Goal: Task Accomplishment & Management: Manage account settings

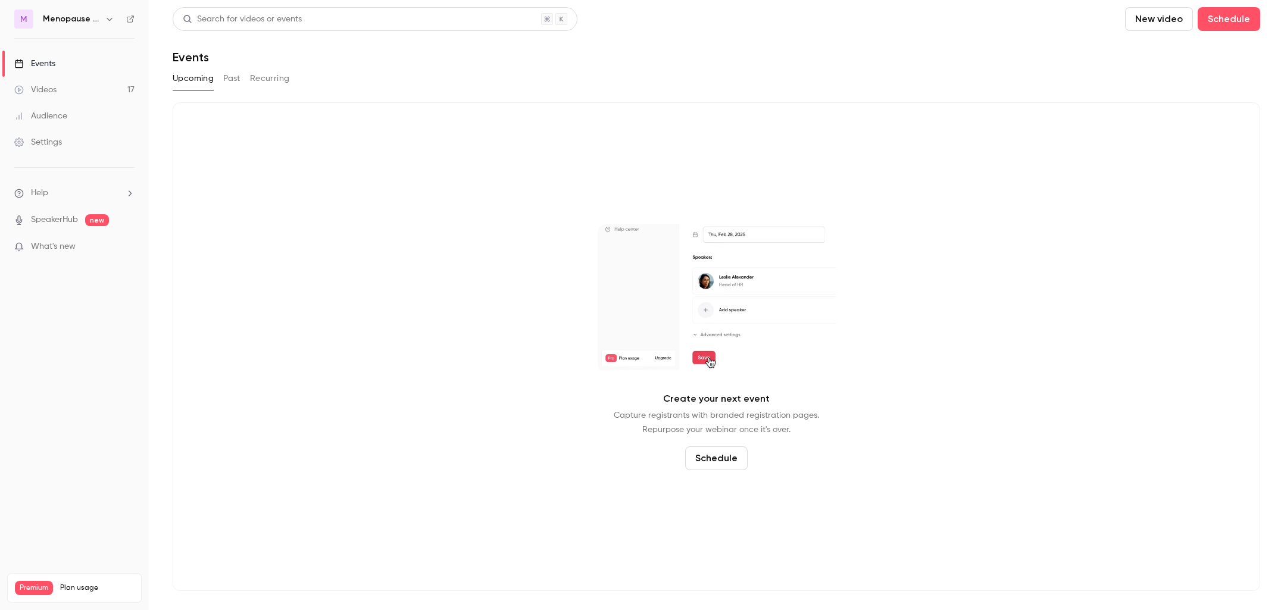
click at [108, 18] on icon "button" at bounding box center [110, 19] width 10 height 10
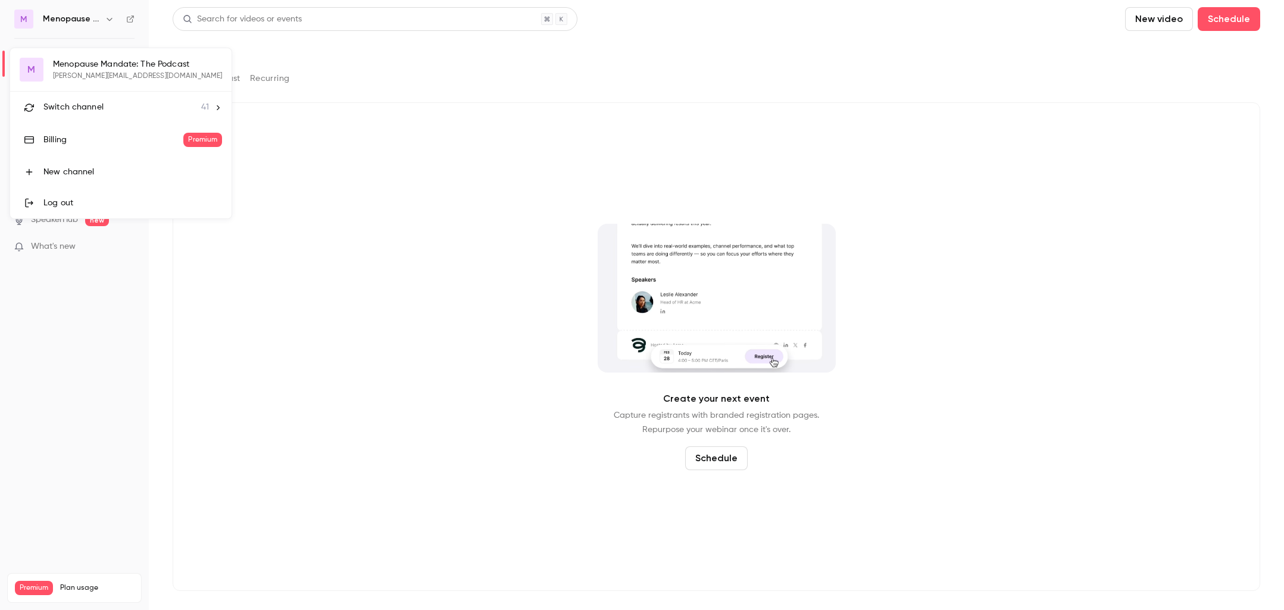
click at [74, 73] on div "M Menopause Mandate: The Podcast [PERSON_NAME][EMAIL_ADDRESS][DOMAIN_NAME] Swit…" at bounding box center [120, 133] width 221 height 170
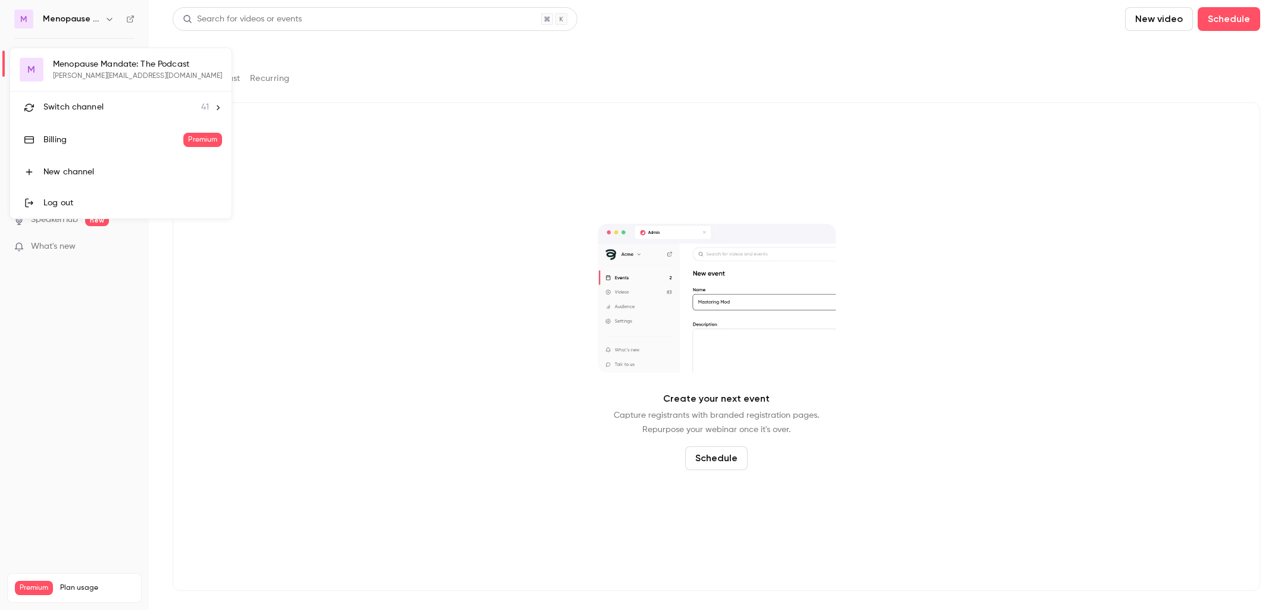
click at [120, 70] on div "M Menopause Mandate: The Podcast [PERSON_NAME][EMAIL_ADDRESS][DOMAIN_NAME] Swit…" at bounding box center [120, 133] width 221 height 170
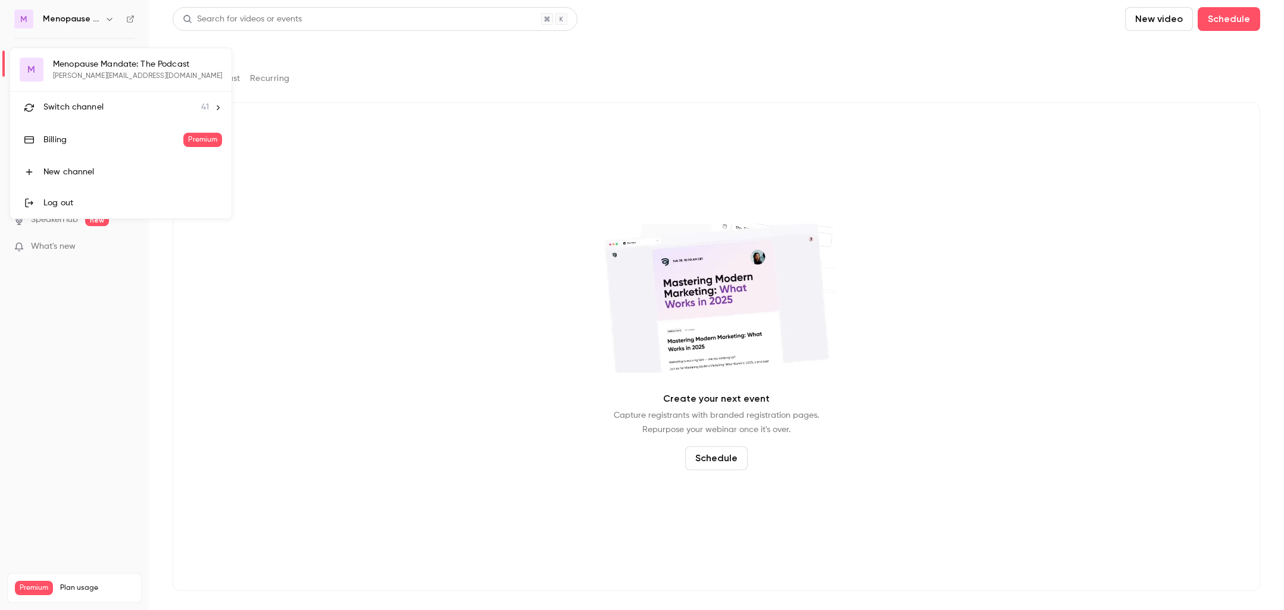
click at [111, 21] on div at bounding box center [642, 305] width 1284 height 610
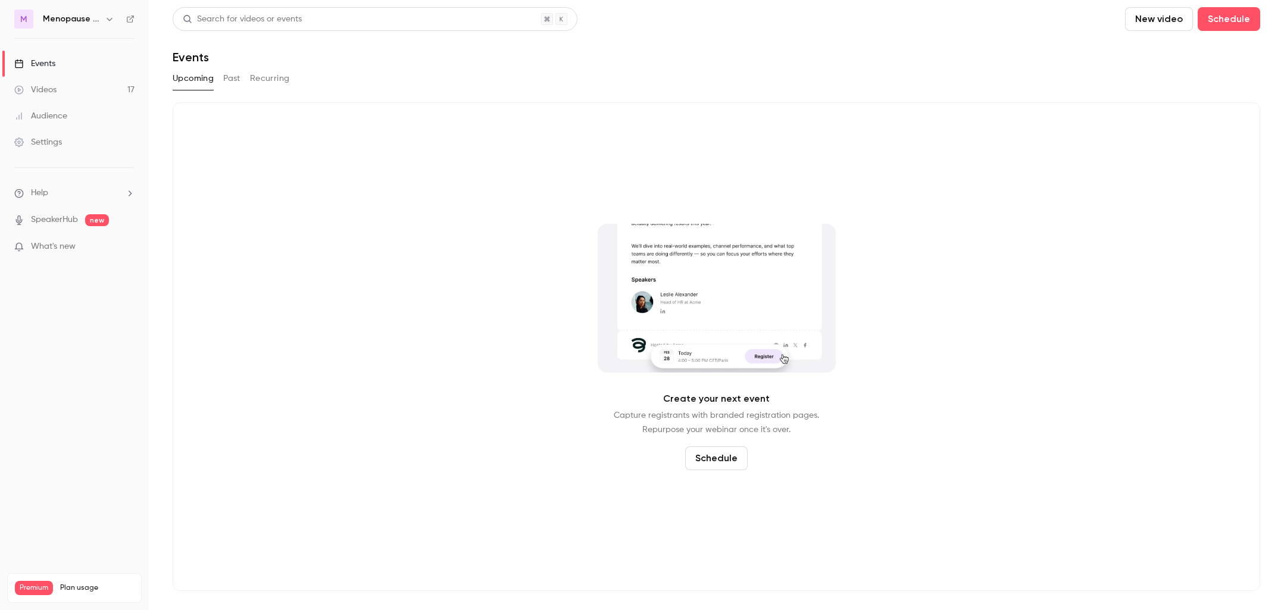
click at [106, 20] on icon "button" at bounding box center [110, 19] width 10 height 10
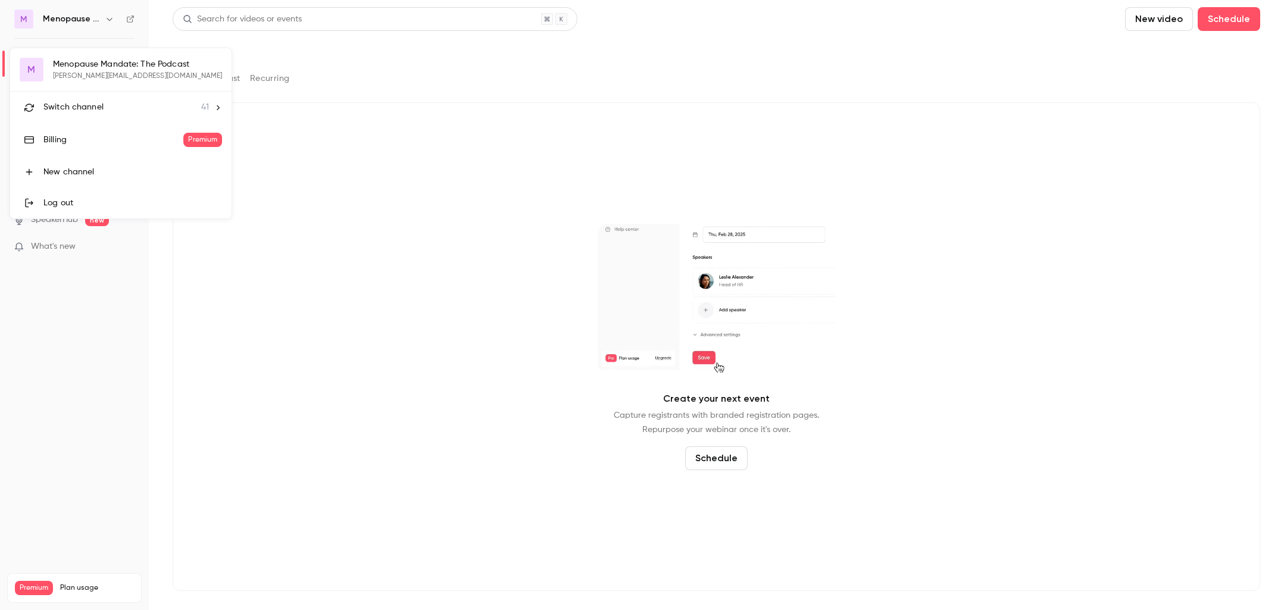
click at [89, 109] on span "Switch channel" at bounding box center [73, 107] width 60 height 12
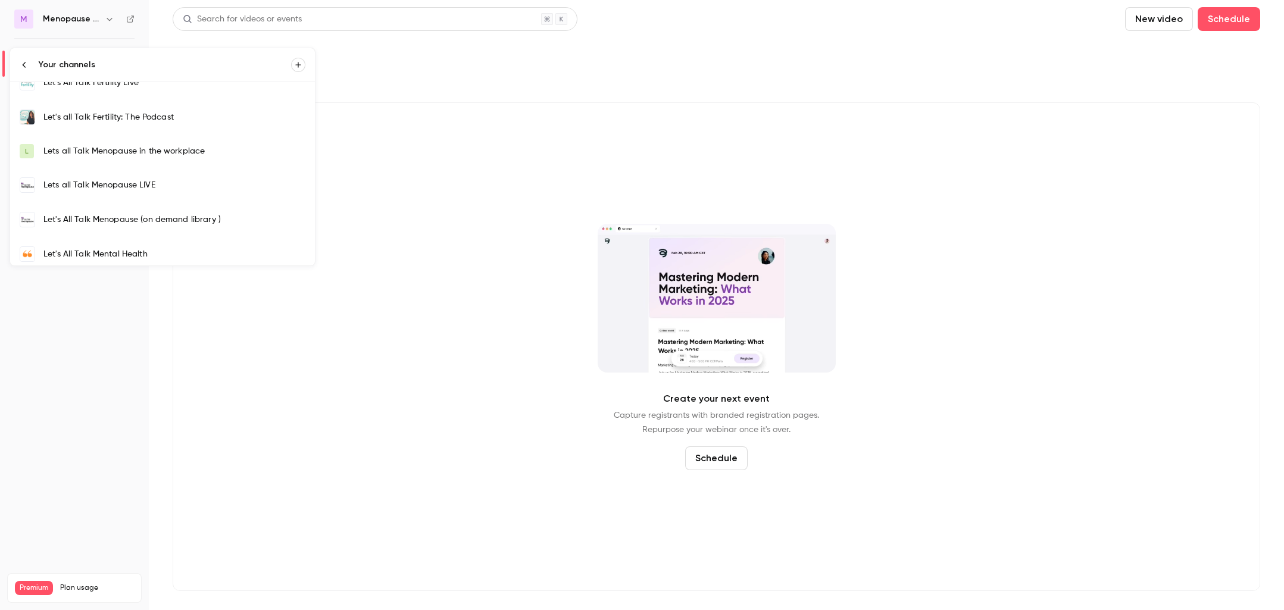
scroll to position [321, 0]
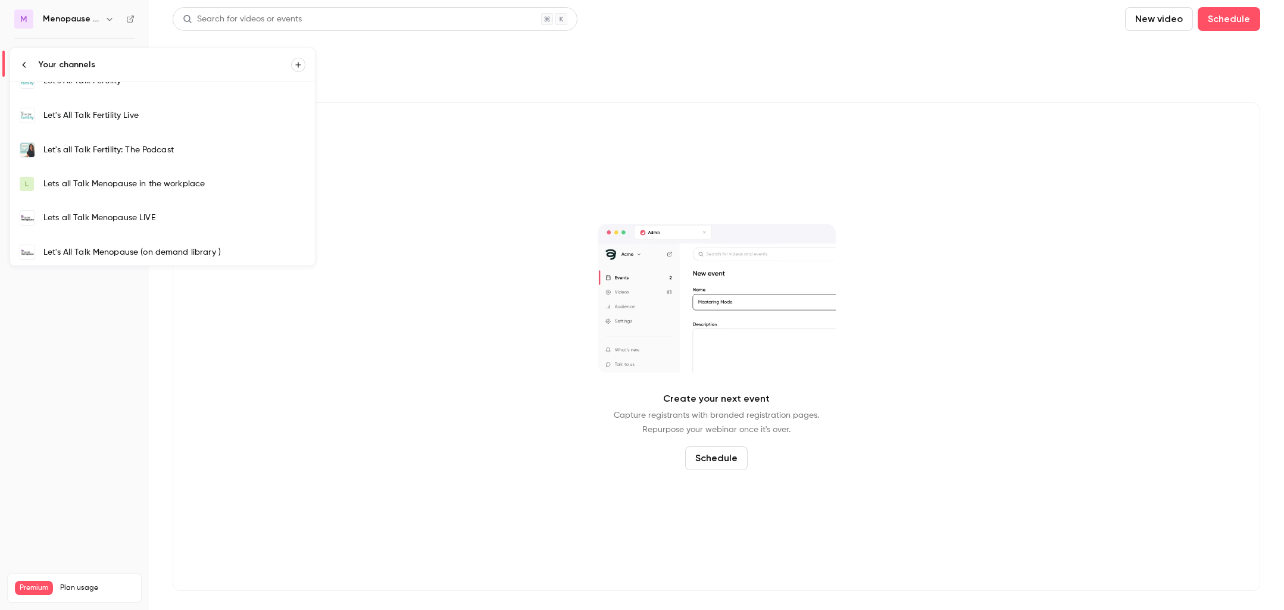
click at [131, 119] on div "Let's All Talk Fertility Live" at bounding box center [174, 115] width 262 height 12
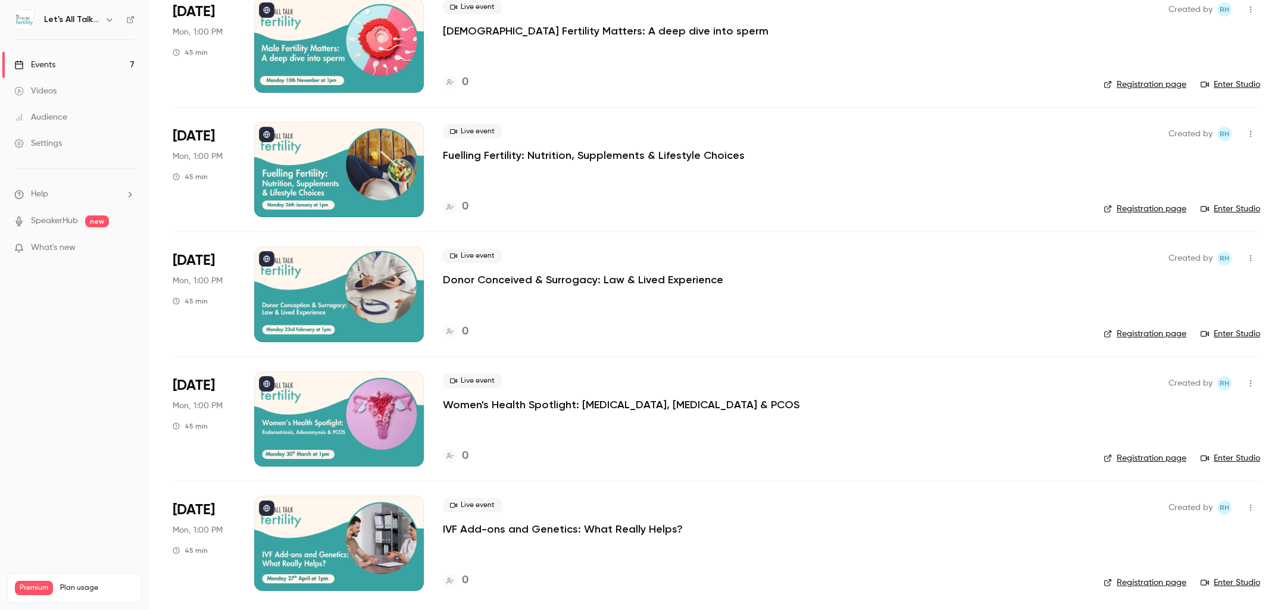
scroll to position [356, 0]
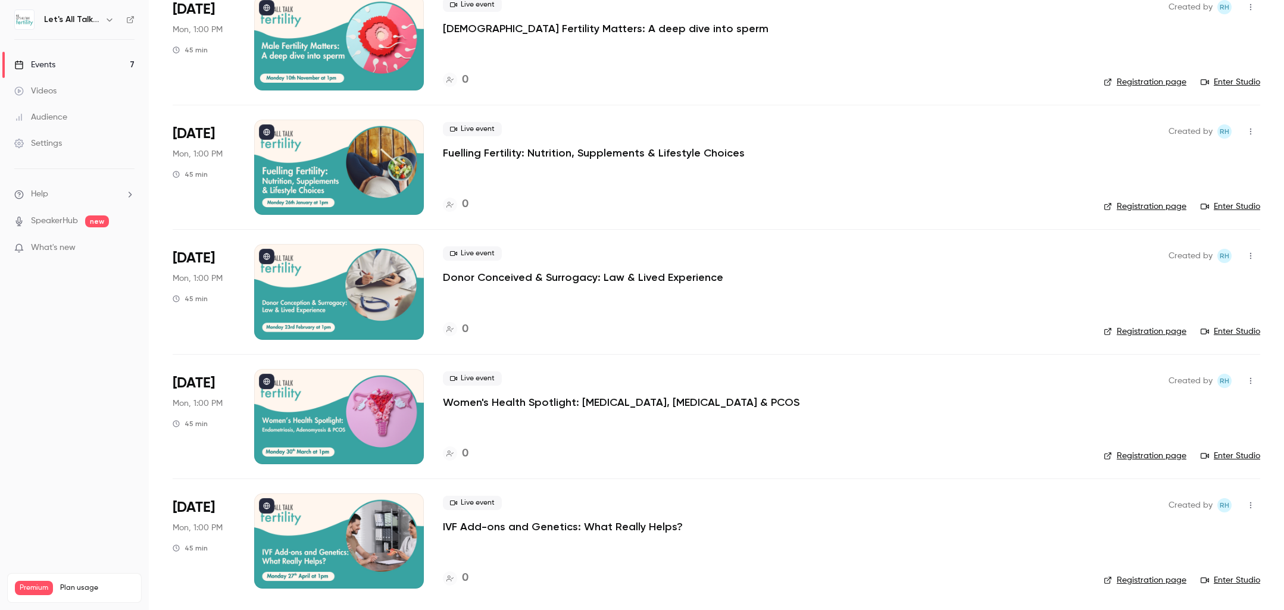
click at [109, 17] on icon "button" at bounding box center [110, 20] width 10 height 10
click at [103, 116] on li "Switch channel 41" at bounding box center [121, 109] width 223 height 32
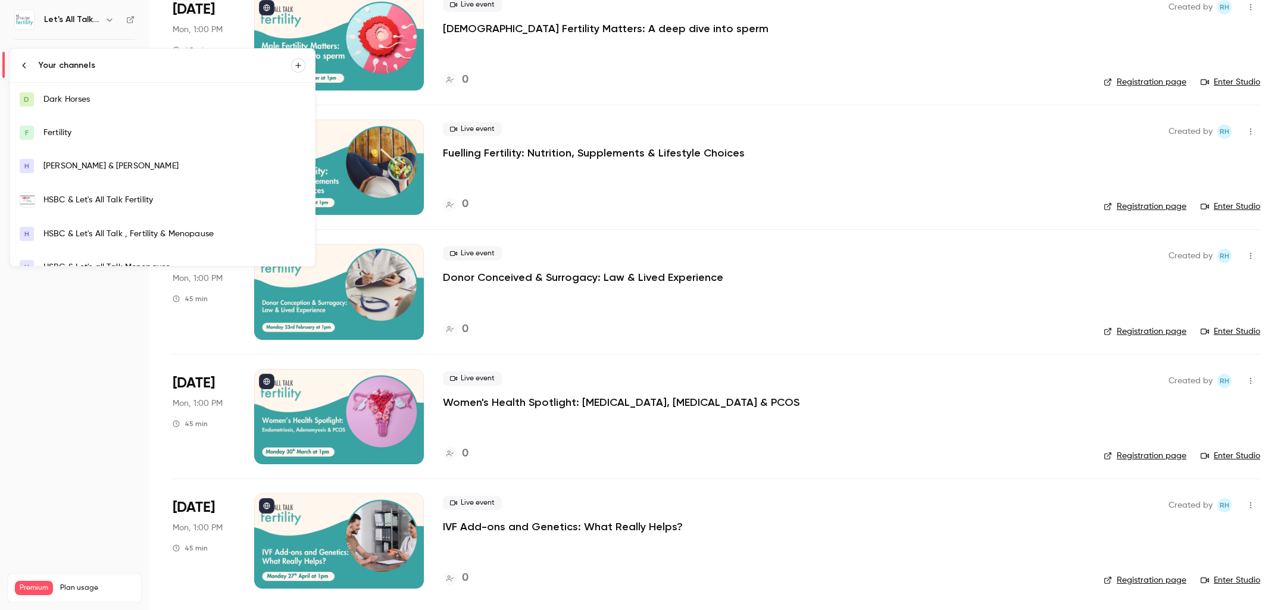
scroll to position [2, 0]
click at [118, 201] on div "HSBC & Let's All Talk Fertility" at bounding box center [174, 198] width 262 height 12
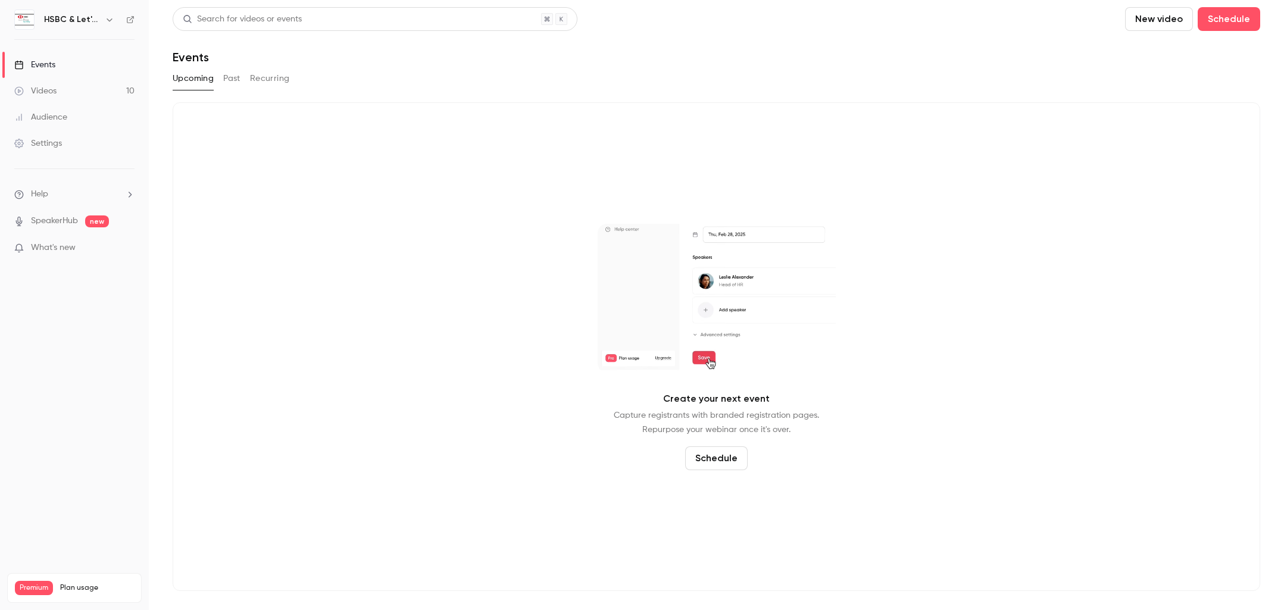
click at [109, 15] on icon "button" at bounding box center [110, 20] width 10 height 10
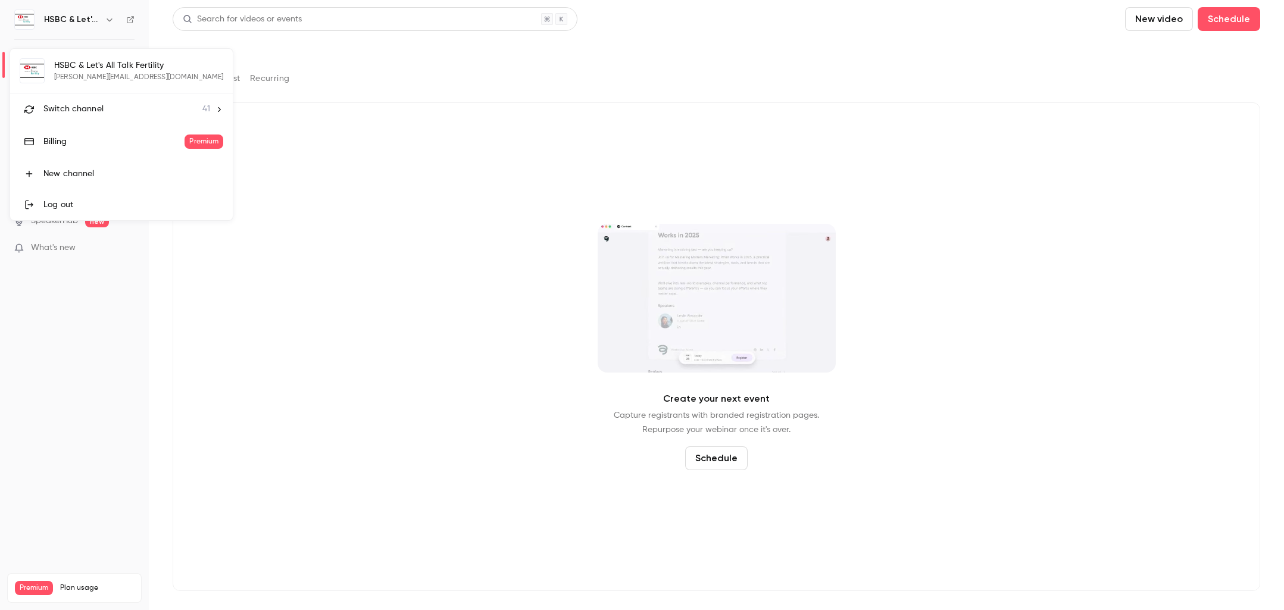
click at [112, 105] on div "Switch channel 41" at bounding box center [126, 109] width 167 height 12
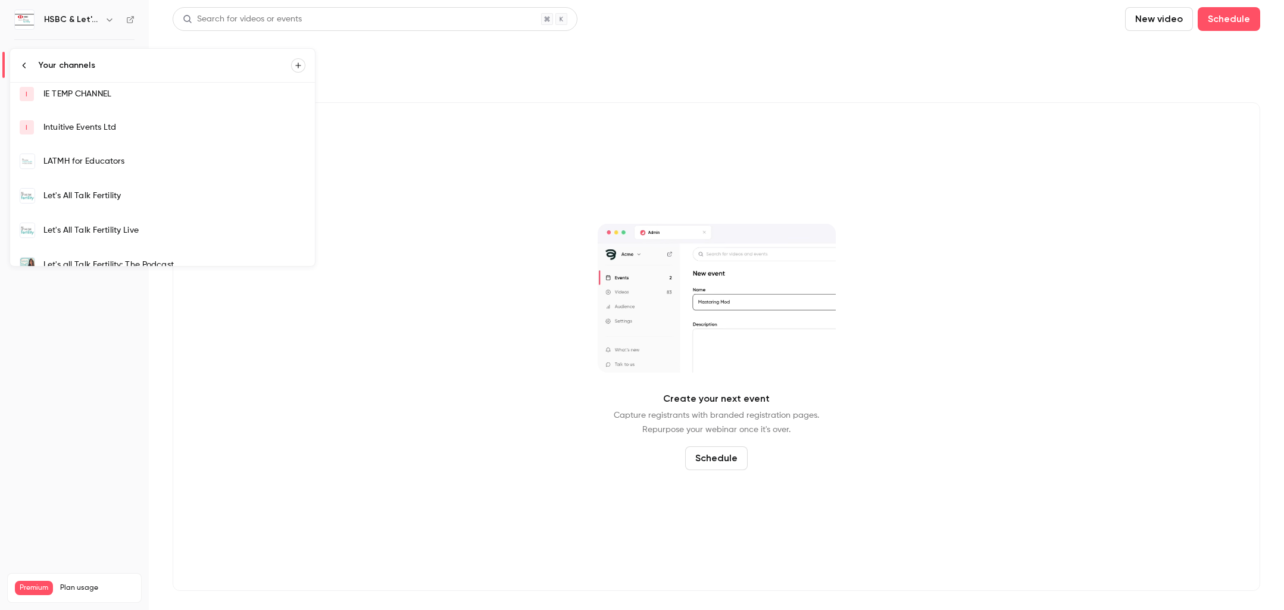
scroll to position [212, 0]
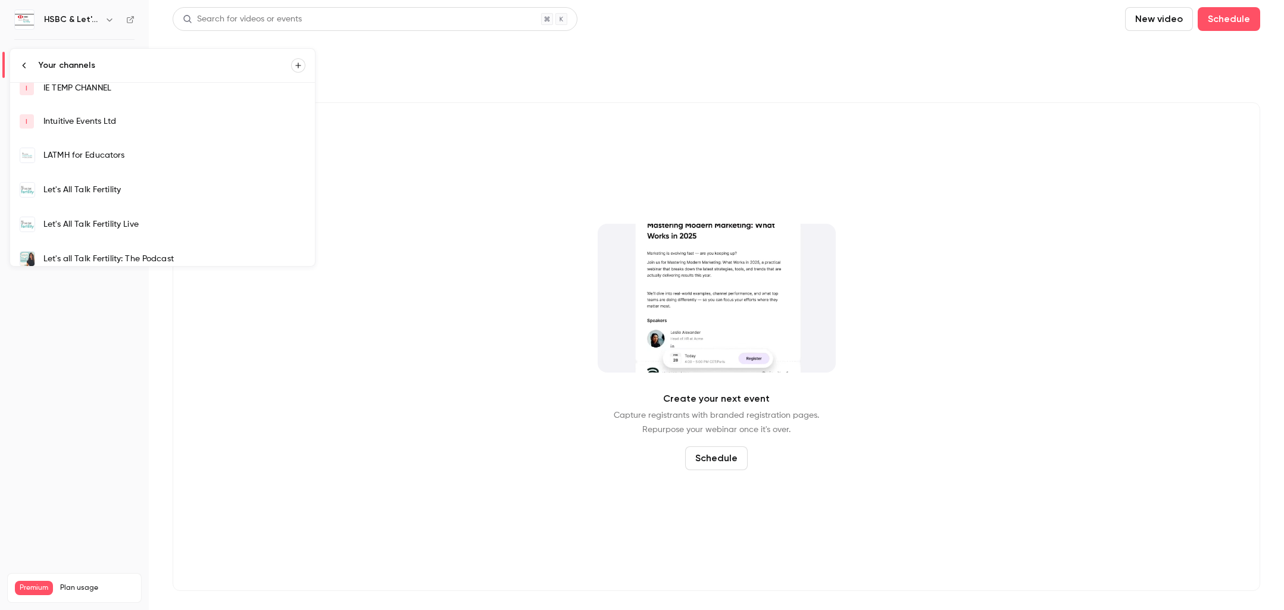
click at [104, 193] on div "Let's All Talk Fertility" at bounding box center [174, 190] width 262 height 12
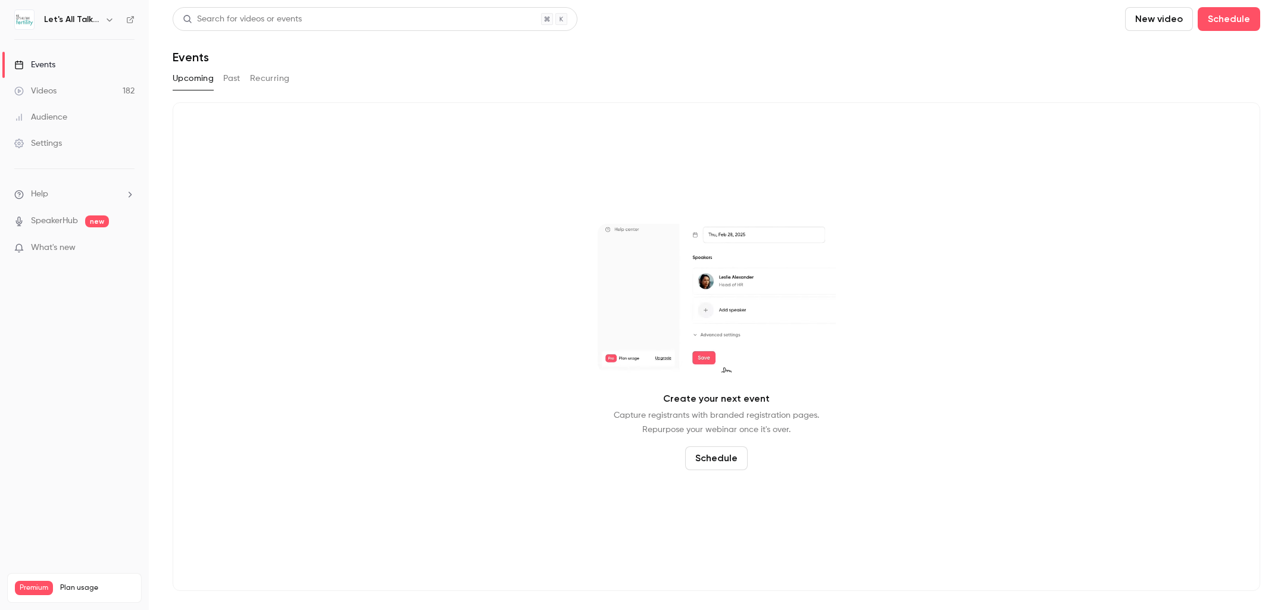
click at [52, 87] on div "Videos" at bounding box center [35, 91] width 42 height 12
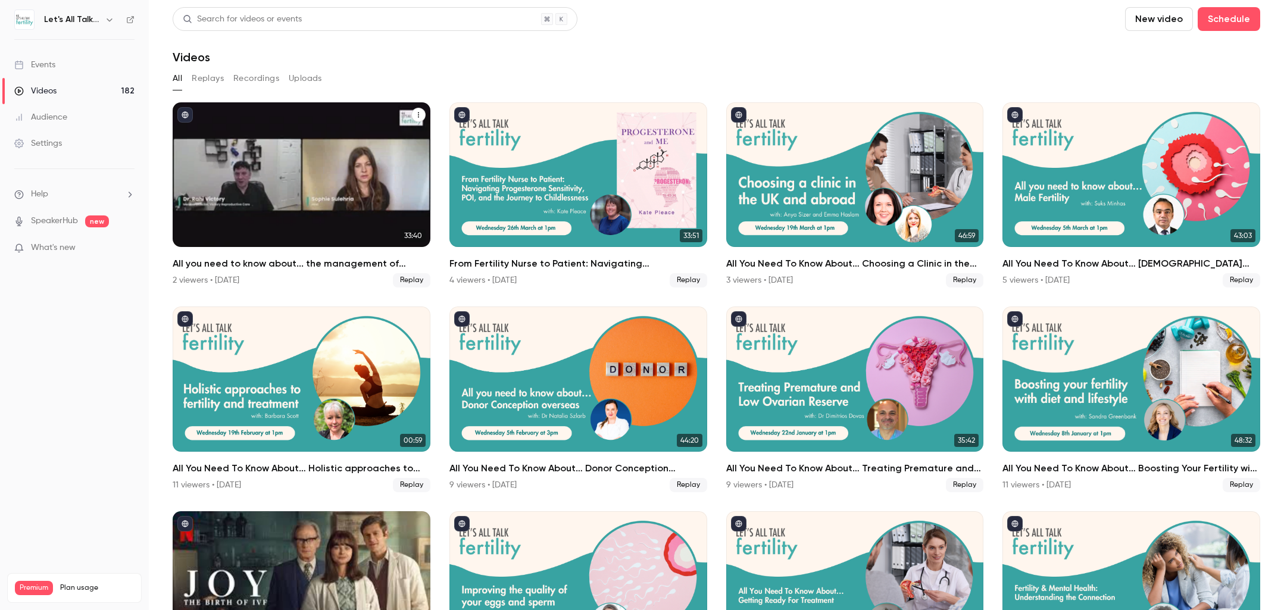
click at [338, 181] on div "All you need to know about... the management of endometriosis related infertili…" at bounding box center [302, 174] width 258 height 145
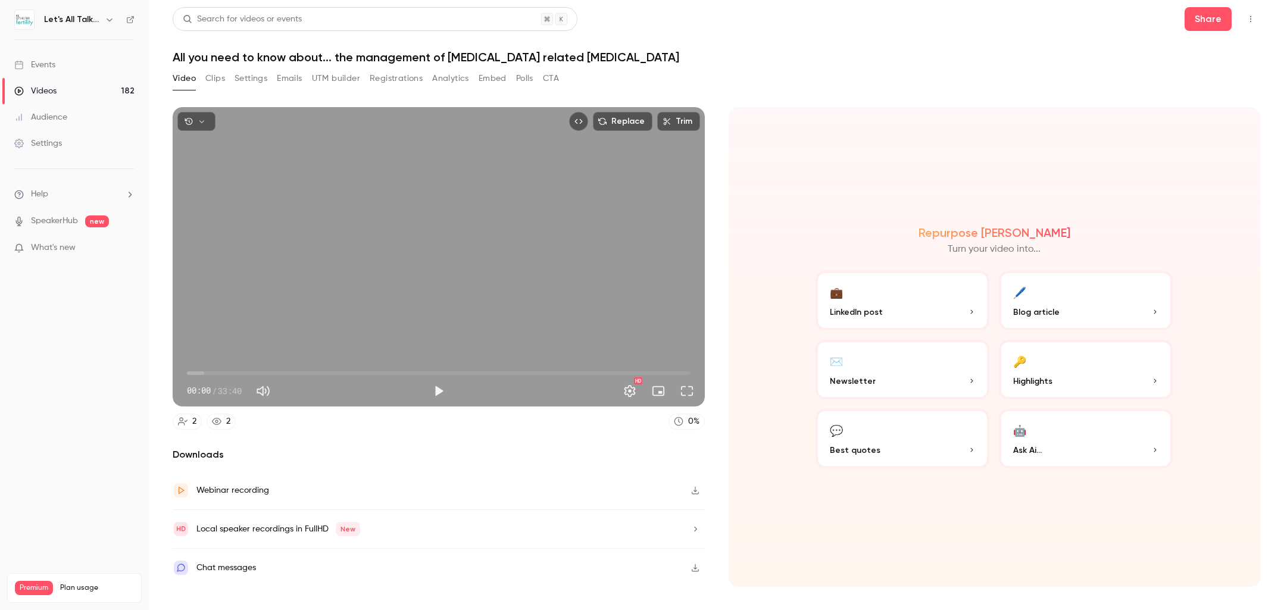
click at [253, 79] on button "Settings" at bounding box center [250, 78] width 33 height 19
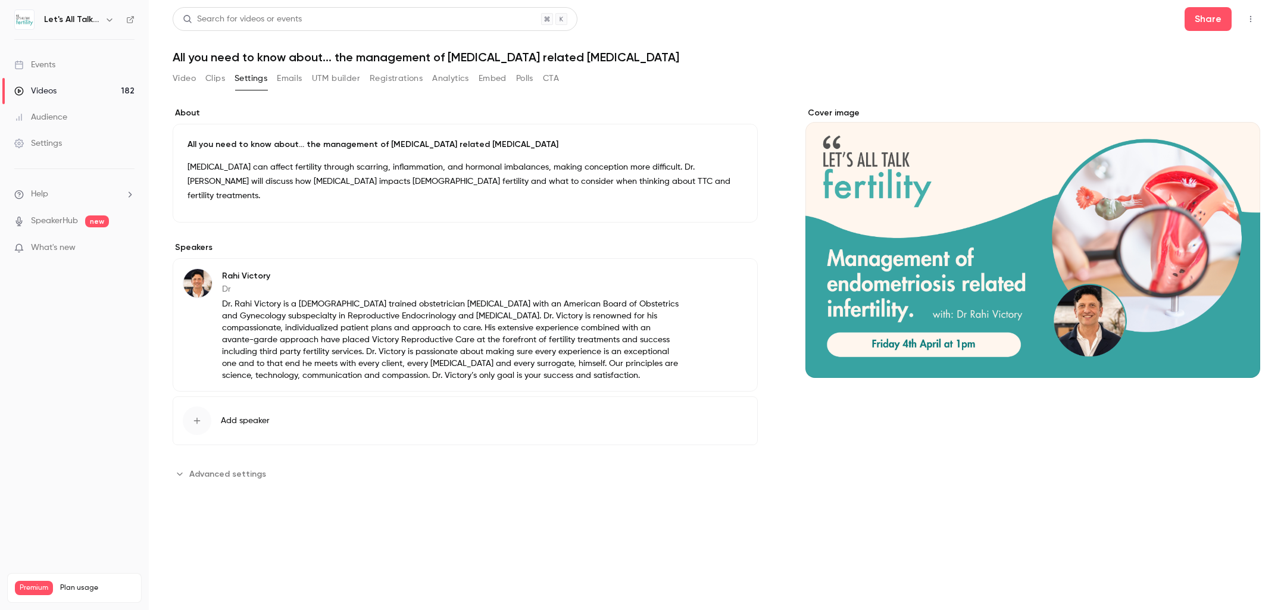
click at [57, 92] on link "Videos 182" at bounding box center [74, 91] width 149 height 26
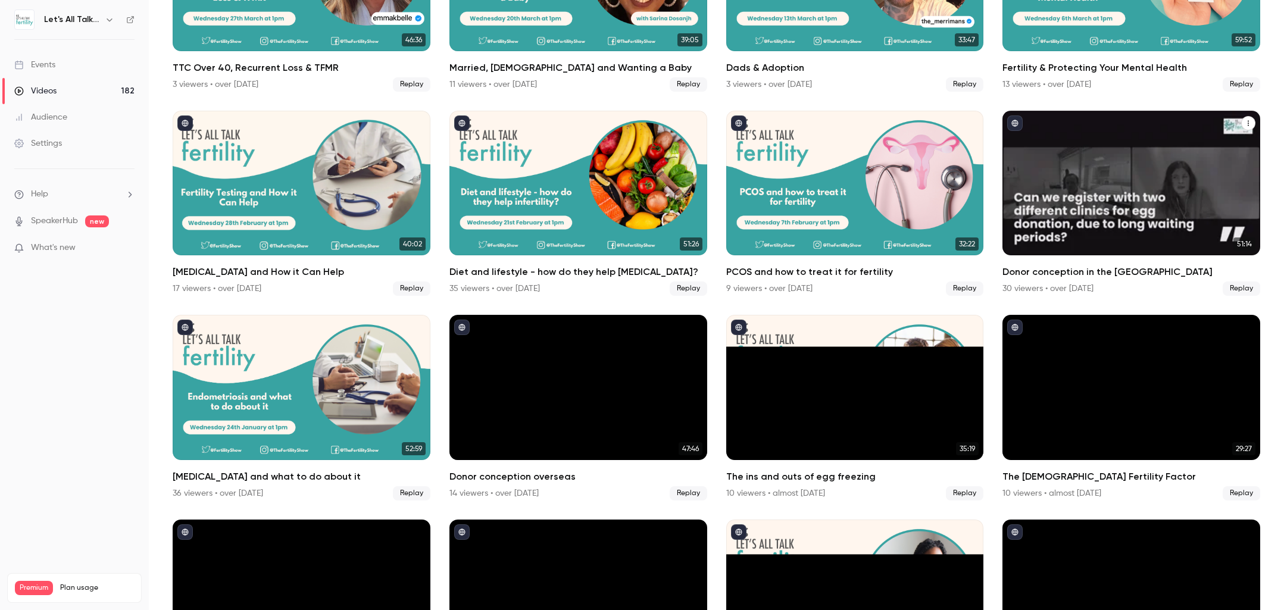
scroll to position [811, 0]
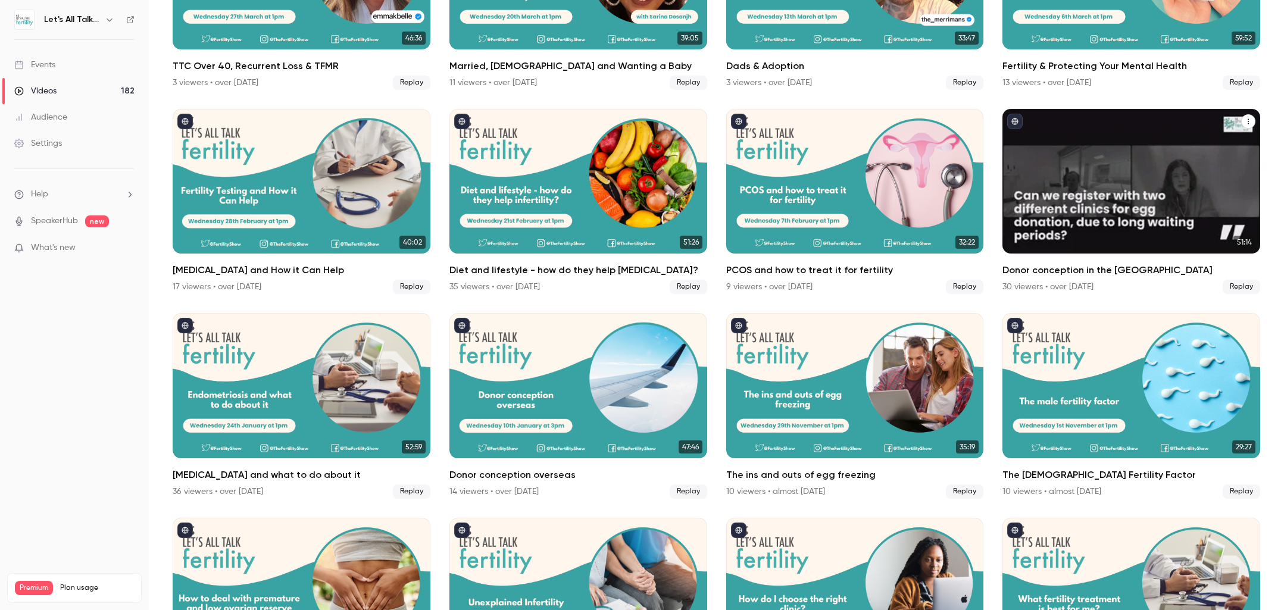
click at [1161, 193] on div "Donor conception in the UK" at bounding box center [1131, 181] width 258 height 145
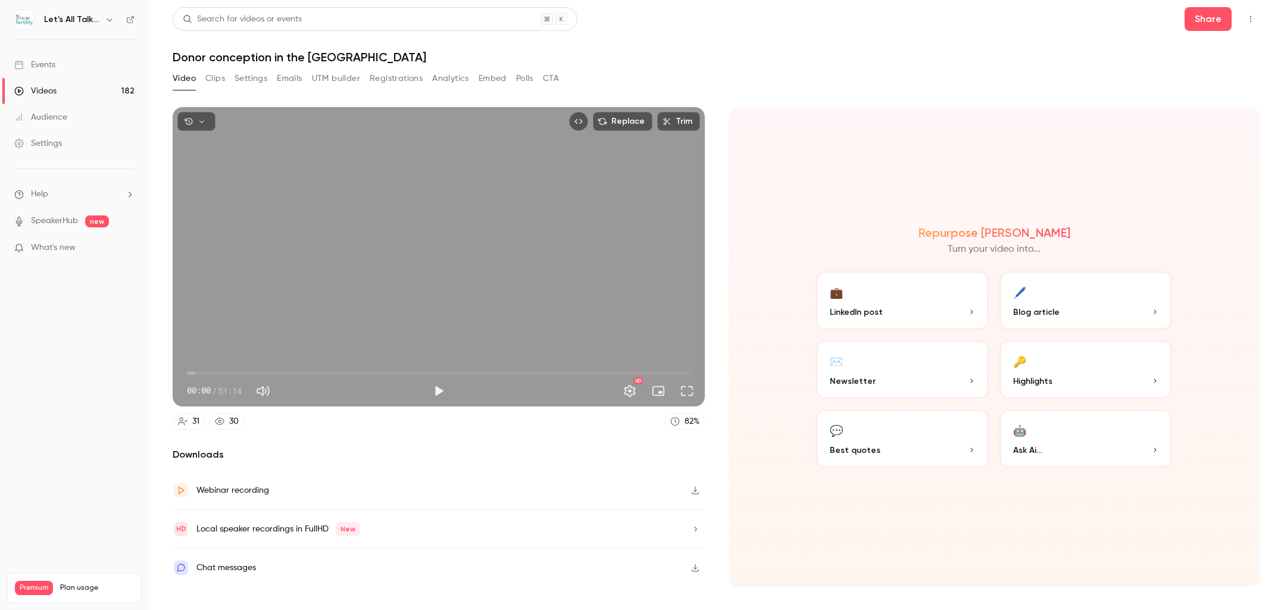
click at [250, 76] on button "Settings" at bounding box center [250, 78] width 33 height 19
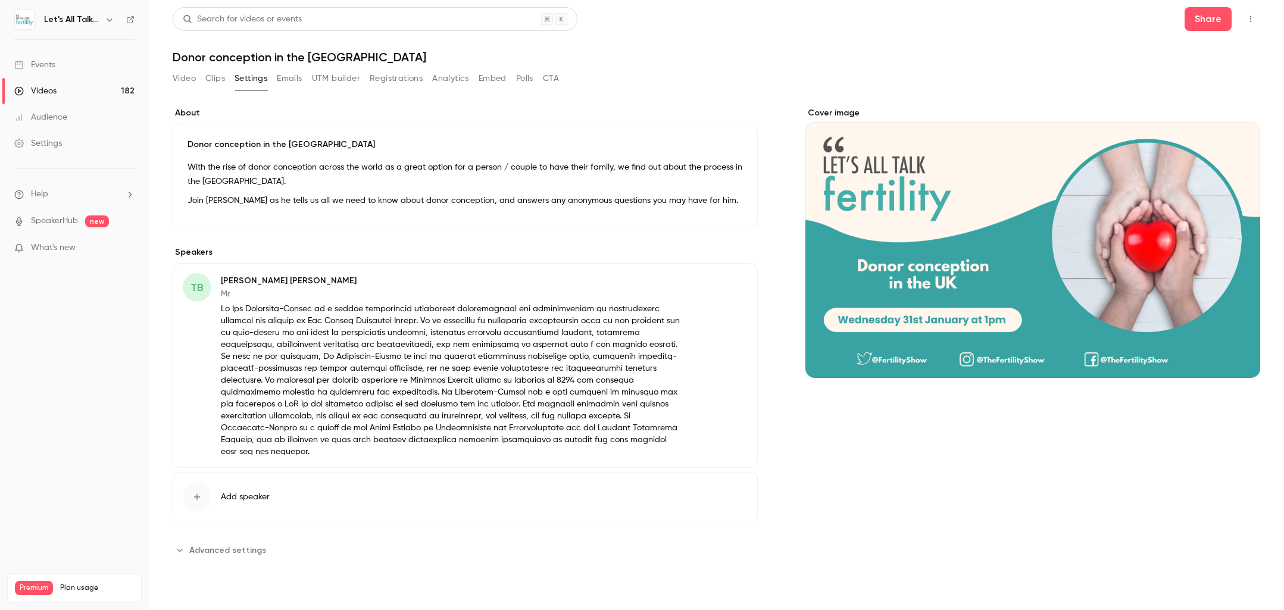
click at [49, 89] on div "Videos" at bounding box center [35, 91] width 42 height 12
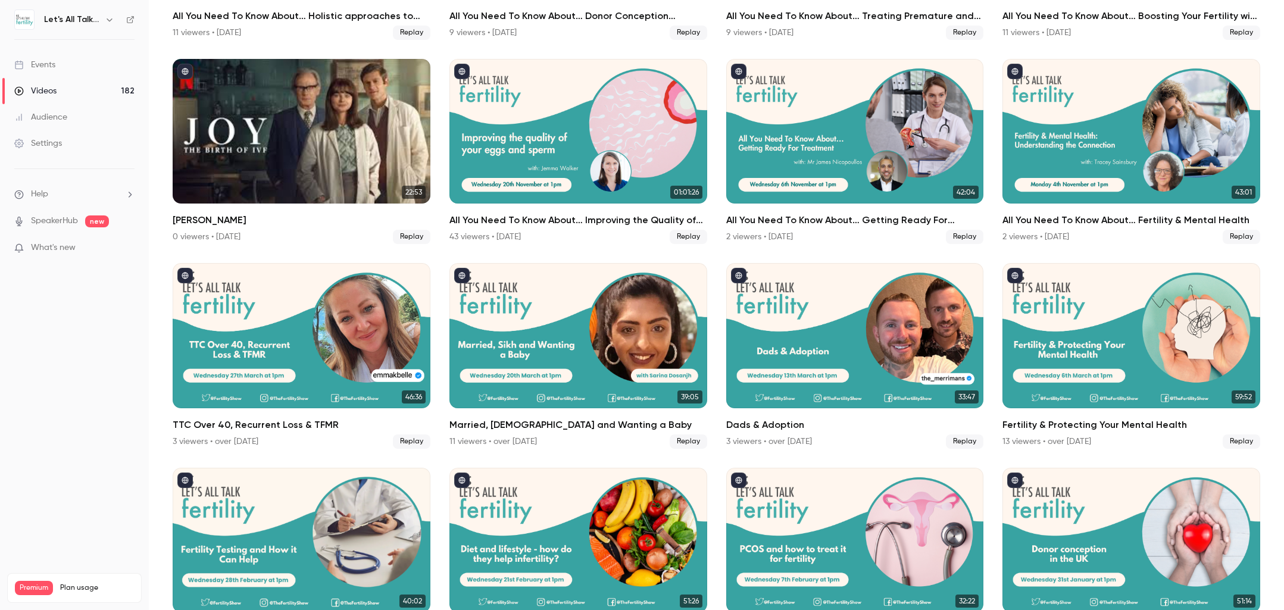
scroll to position [331, 0]
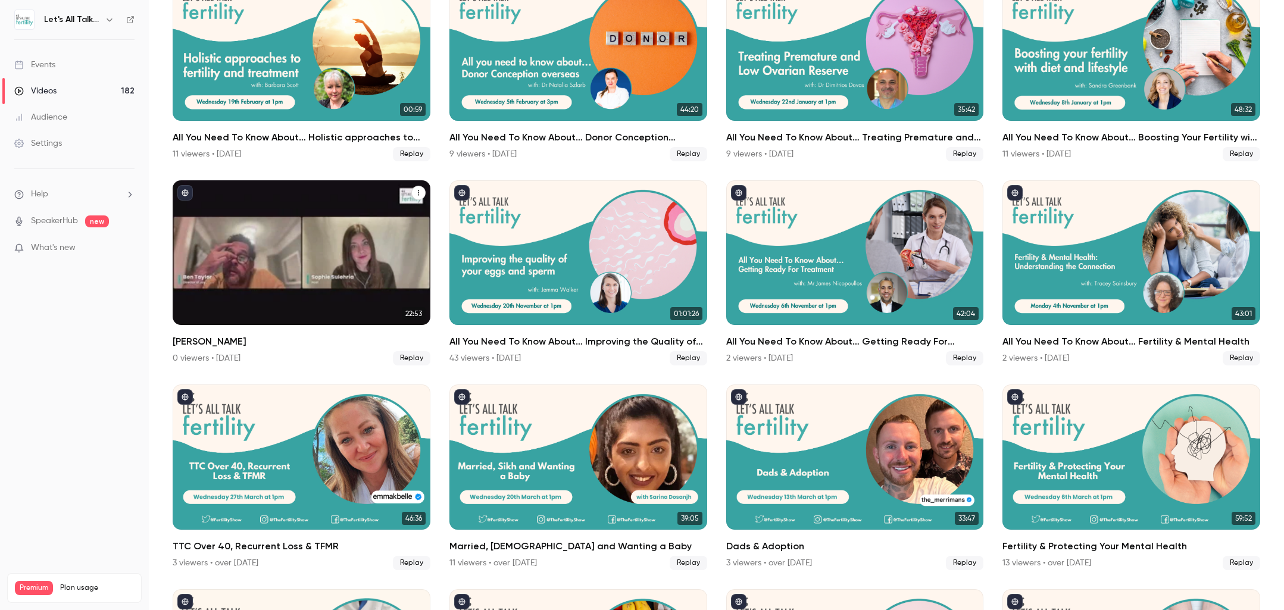
click at [407, 215] on div "Ben Taylor" at bounding box center [302, 252] width 258 height 145
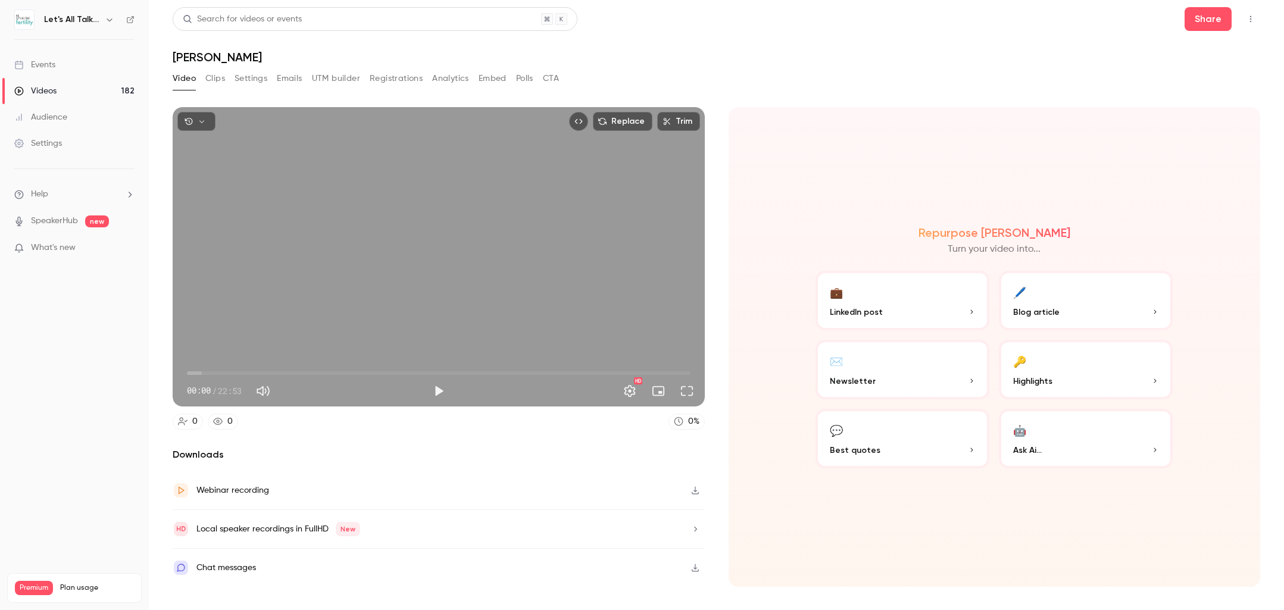
click at [216, 78] on button "Clips" at bounding box center [215, 78] width 20 height 19
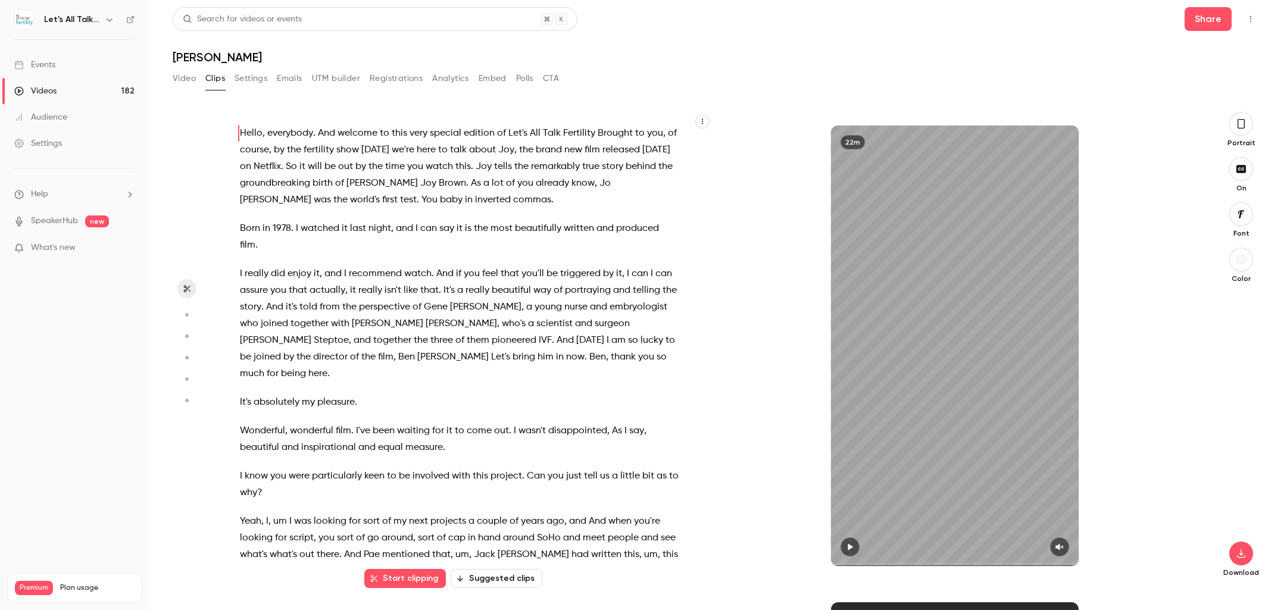
click at [183, 78] on button "Video" at bounding box center [184, 78] width 23 height 19
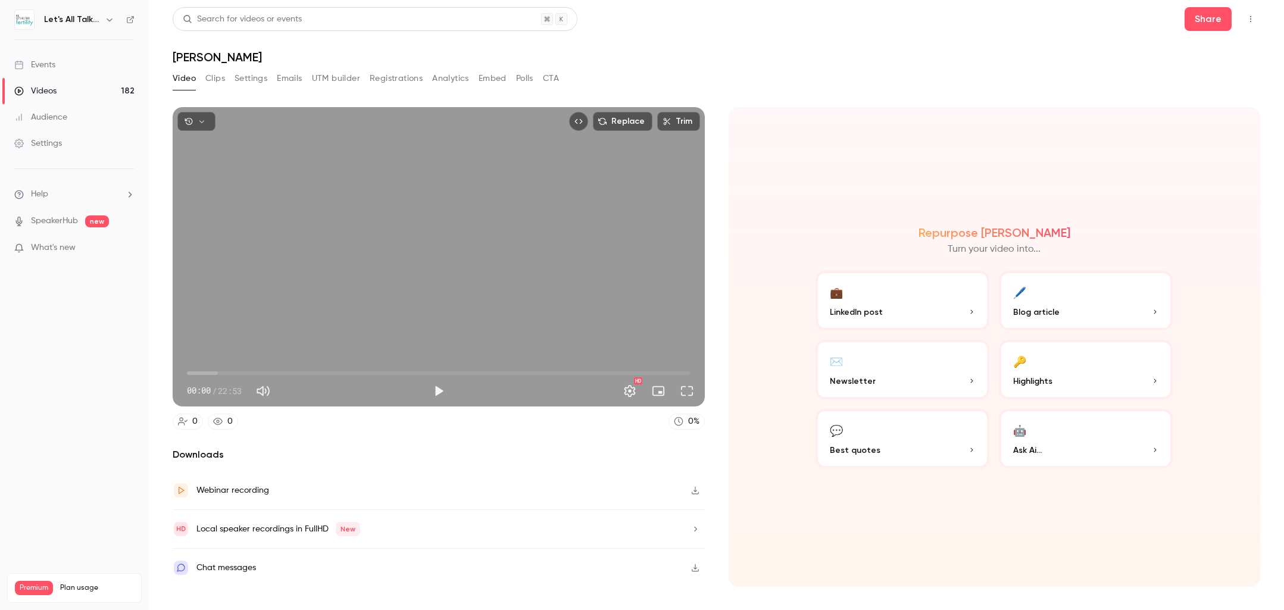
click at [60, 141] on div "Settings" at bounding box center [38, 143] width 48 height 12
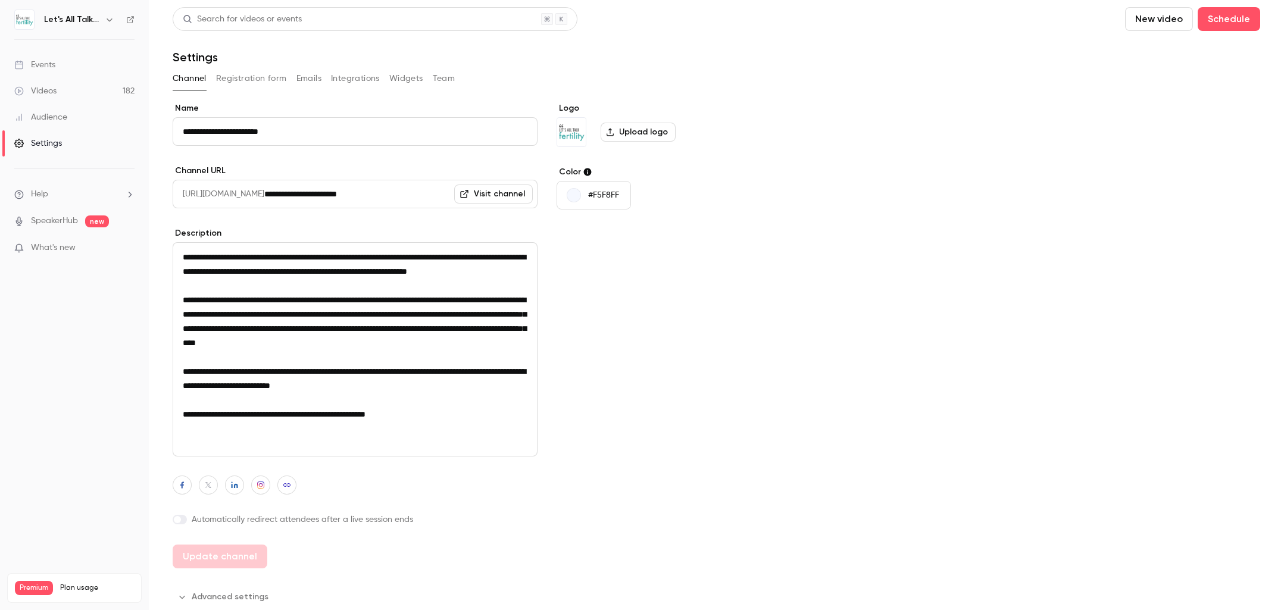
scroll to position [4, 0]
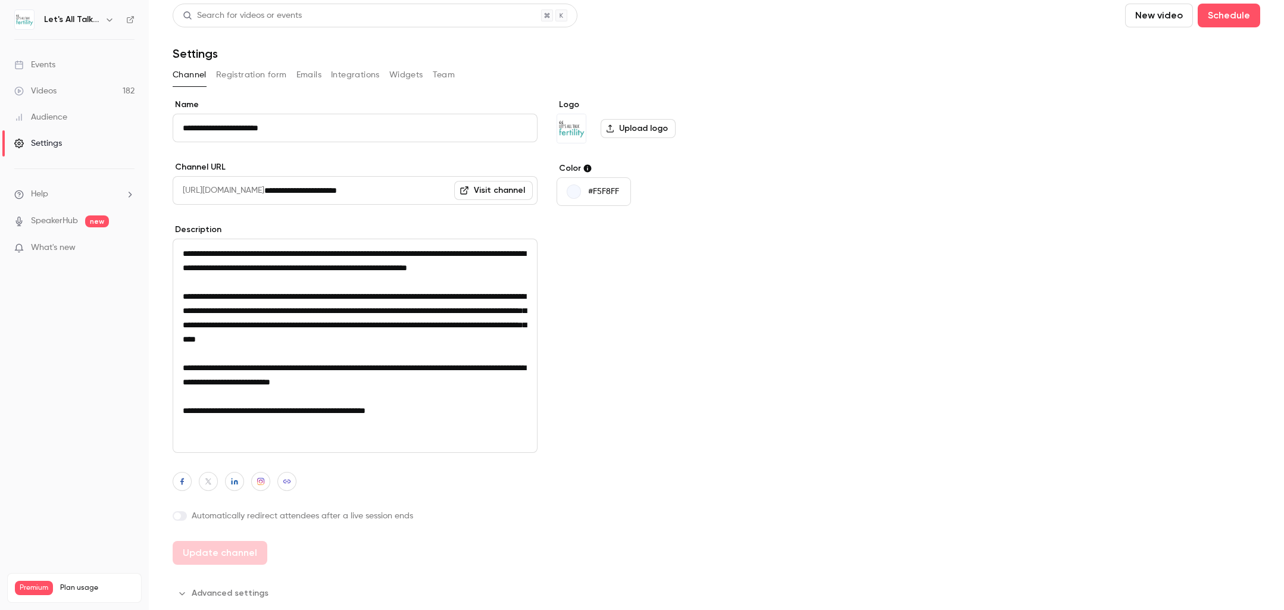
click at [55, 60] on div "Events" at bounding box center [34, 65] width 41 height 12
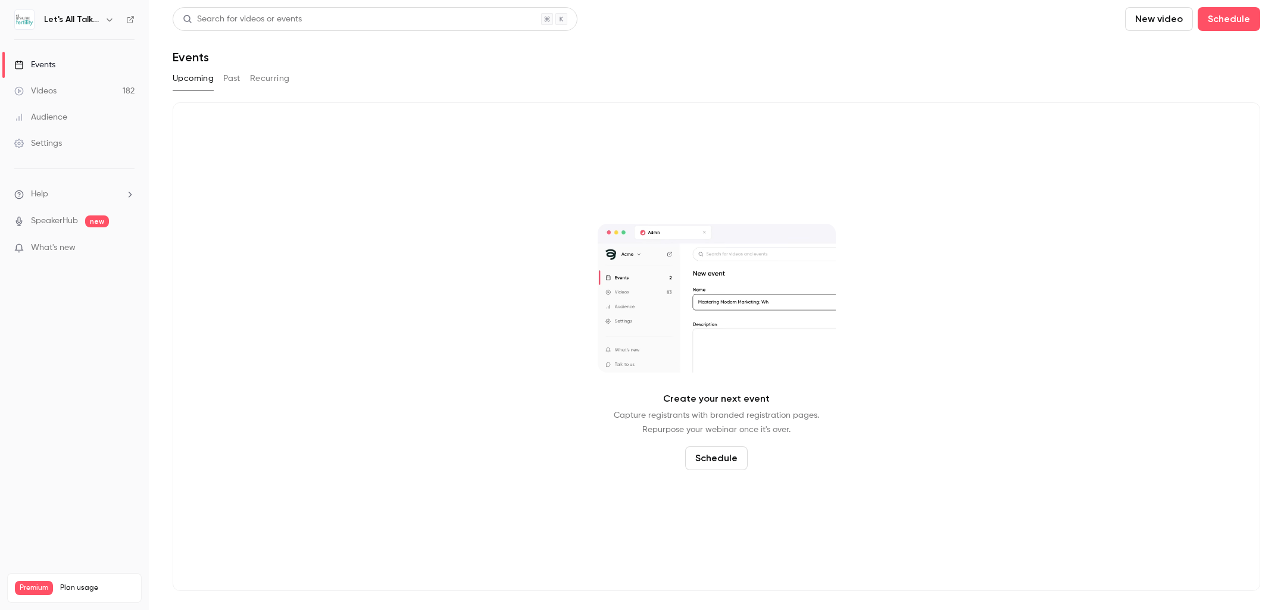
click at [108, 21] on icon "button" at bounding box center [110, 20] width 10 height 10
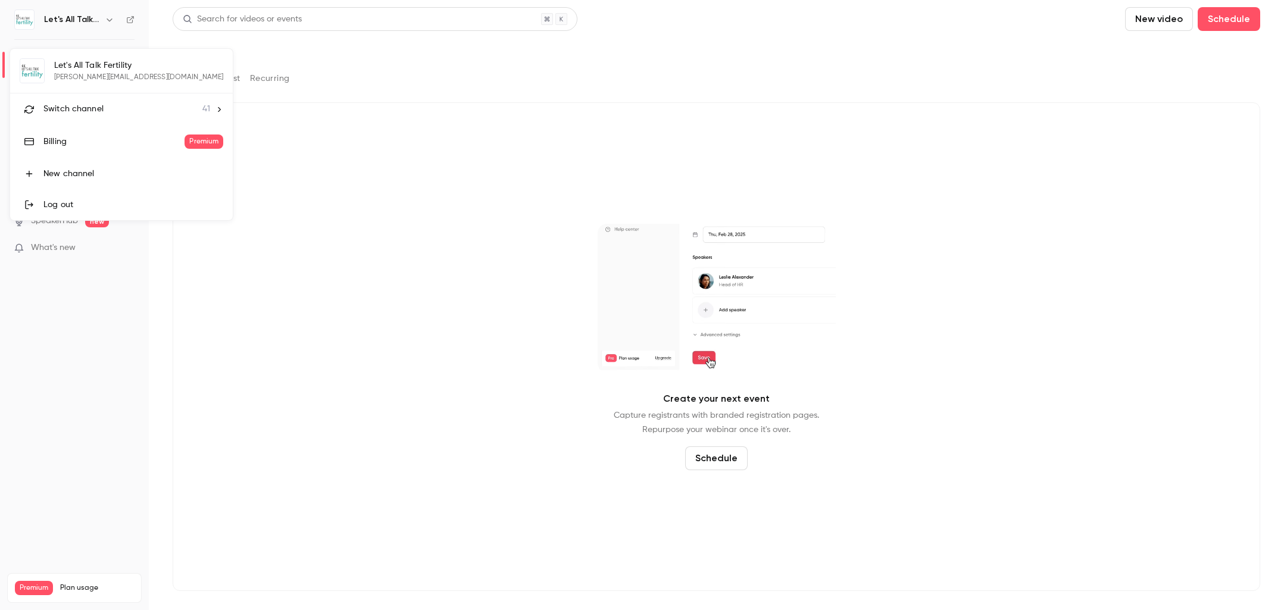
click at [89, 105] on span "Switch channel" at bounding box center [73, 109] width 60 height 12
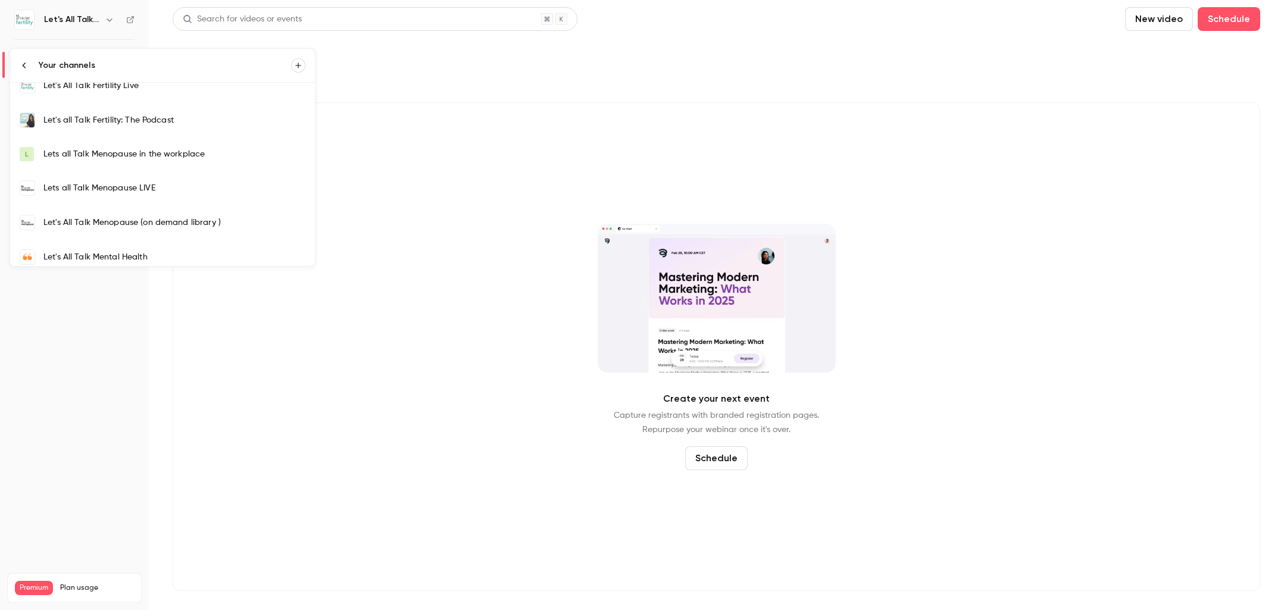
scroll to position [353, 0]
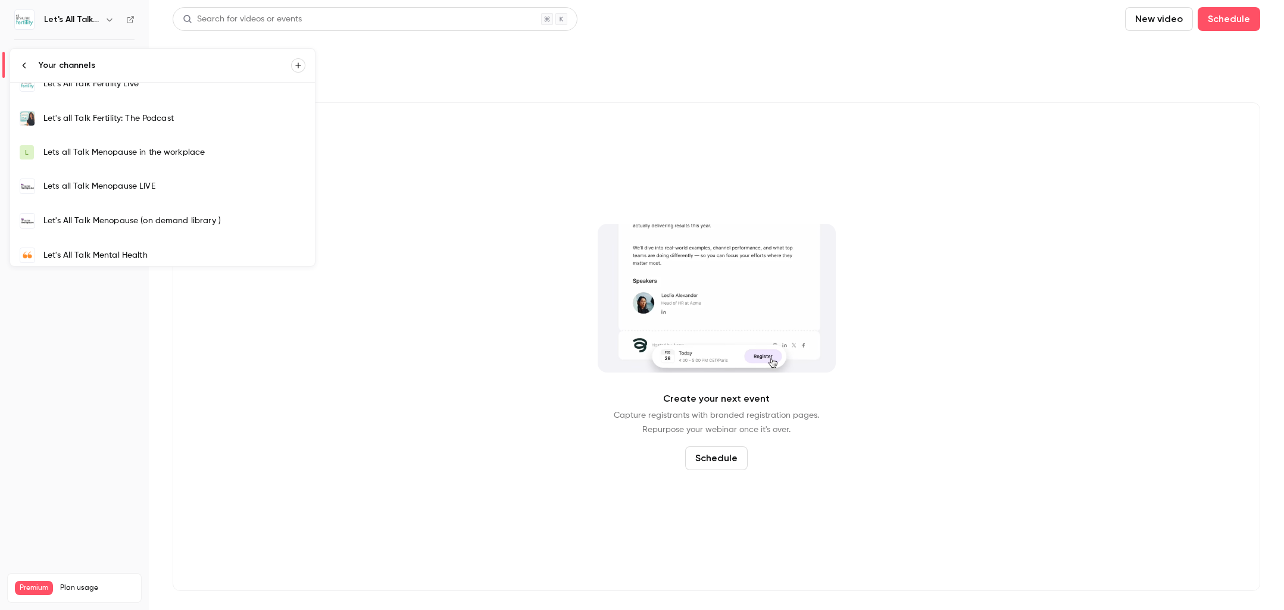
click at [156, 147] on div "Lets all Talk Menopause in the workplace" at bounding box center [174, 152] width 262 height 12
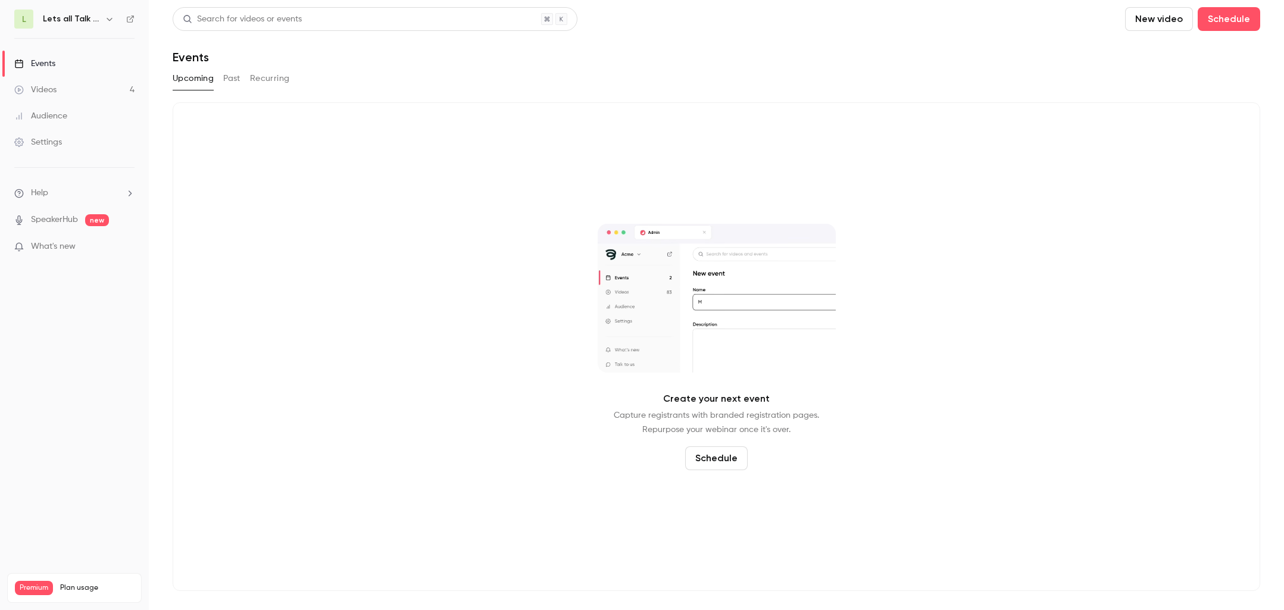
click at [107, 14] on icon "button" at bounding box center [110, 19] width 10 height 10
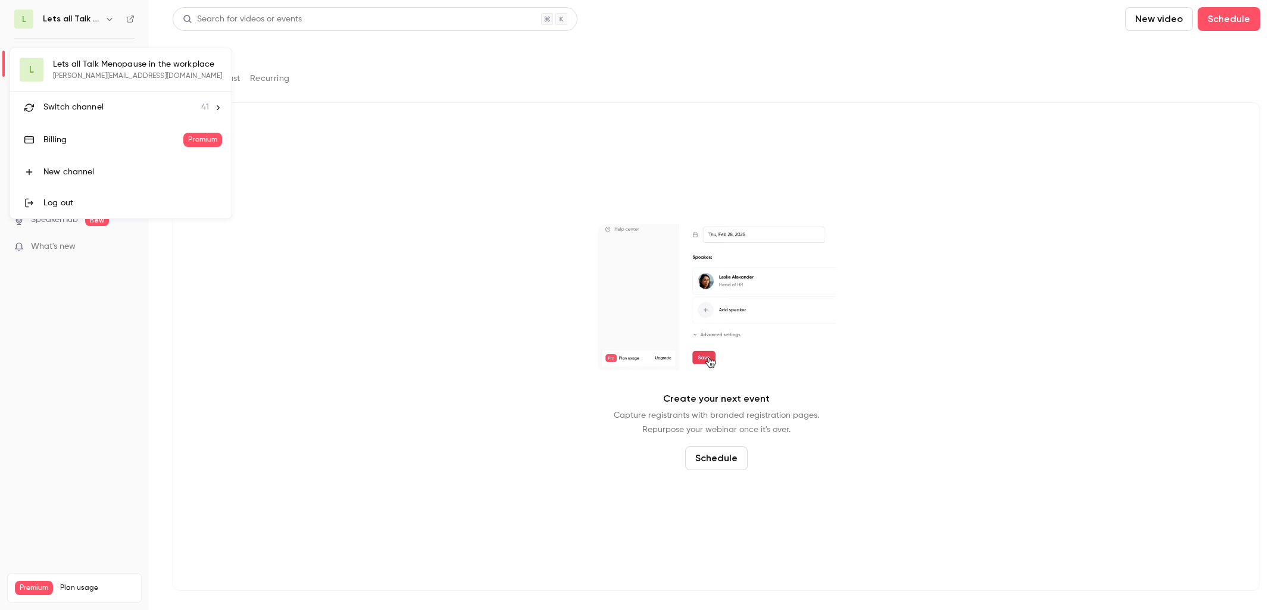
click at [134, 111] on div "Switch channel 41" at bounding box center [125, 107] width 165 height 12
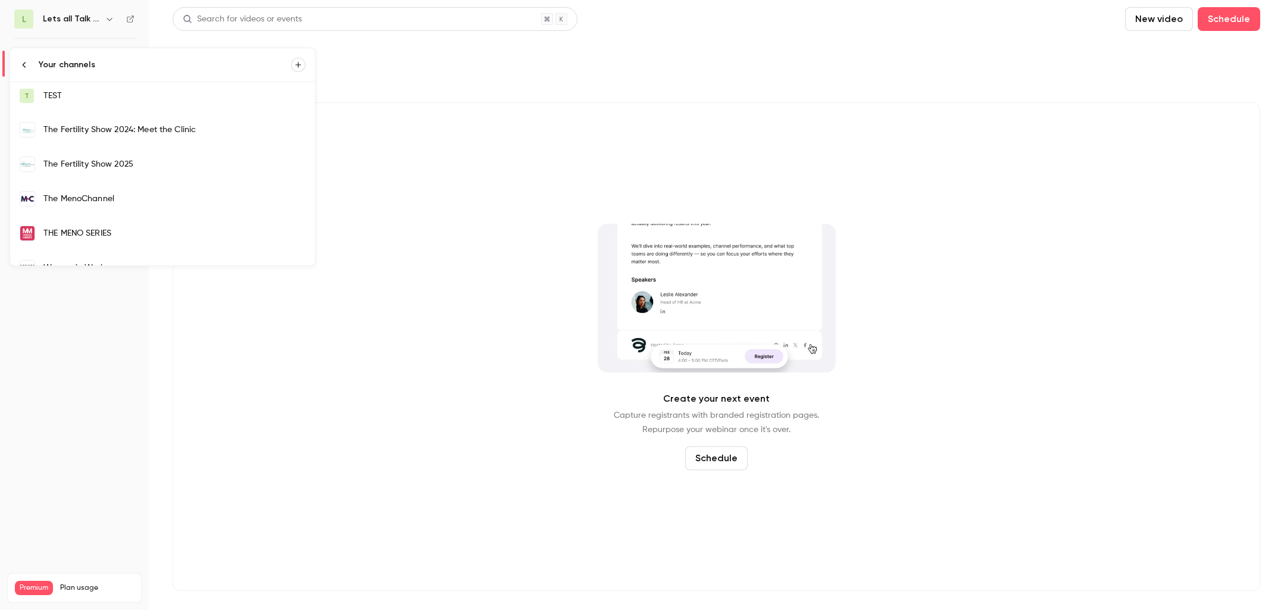
scroll to position [1057, 0]
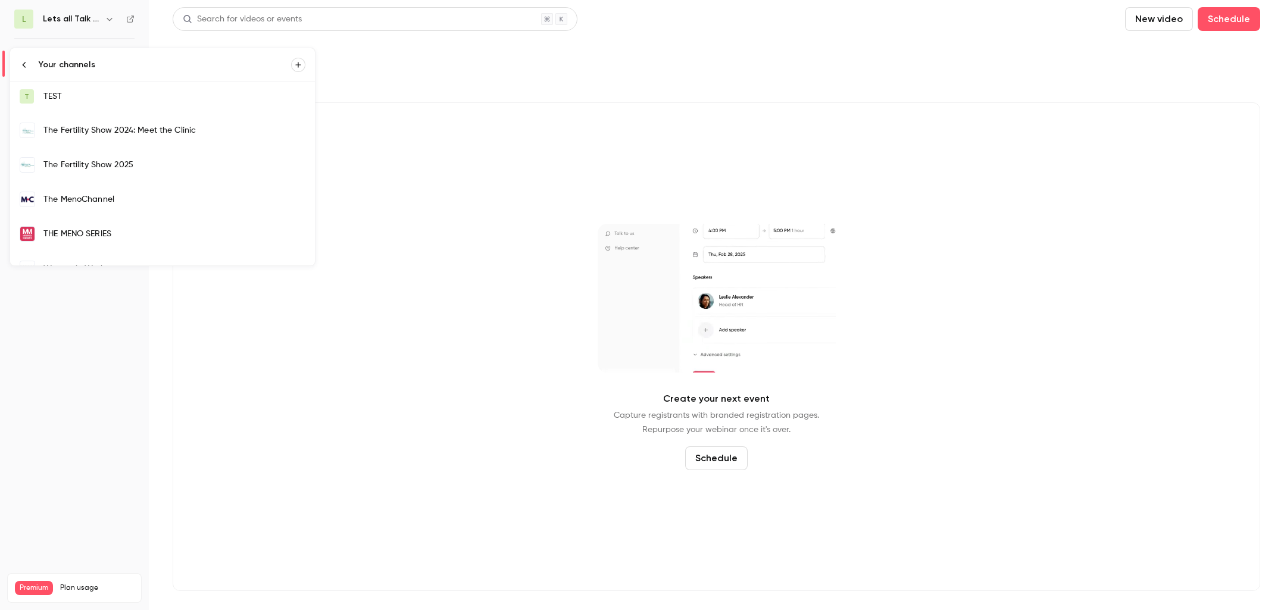
click at [139, 131] on div "The Fertility Show 2024: Meet the Clinic" at bounding box center [174, 130] width 262 height 12
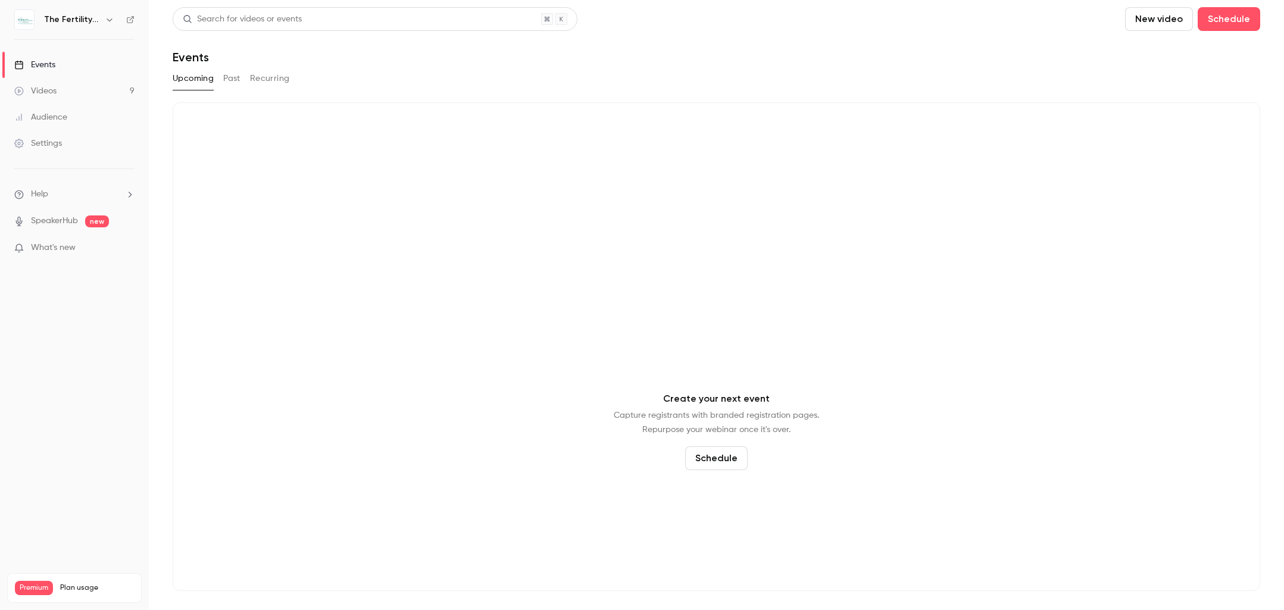
click at [109, 21] on icon "button" at bounding box center [109, 19] width 5 height 3
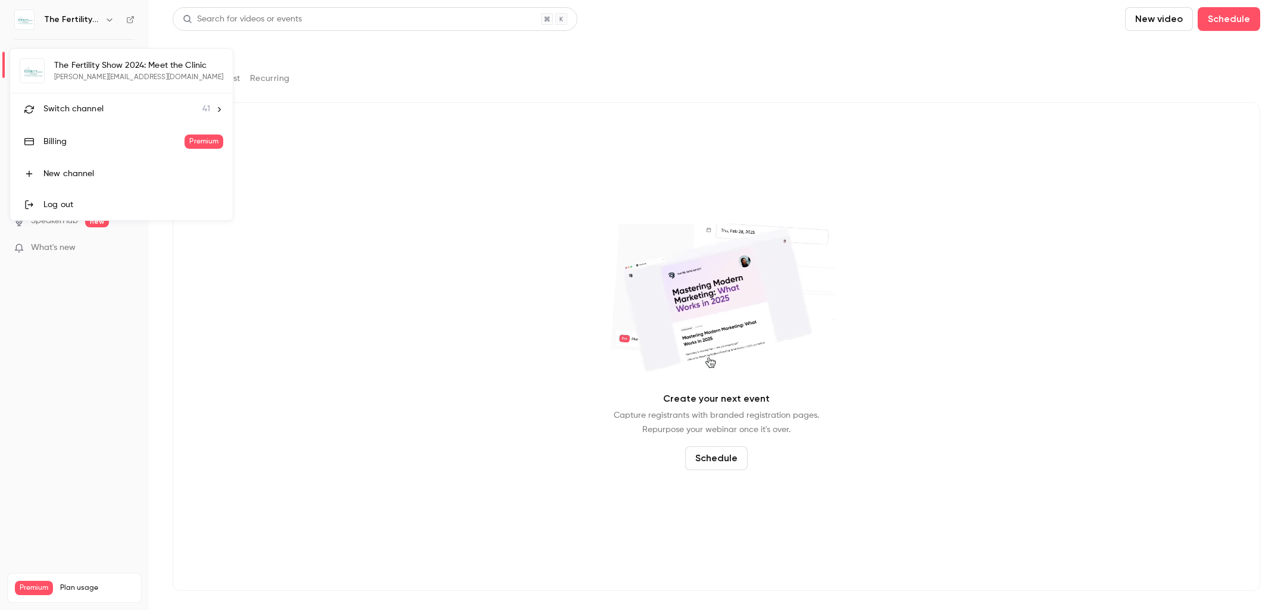
click at [115, 64] on div "The Fertility Show 2024: Meet the Clinic [PERSON_NAME][EMAIL_ADDRESS][DOMAIN_NA…" at bounding box center [121, 134] width 223 height 171
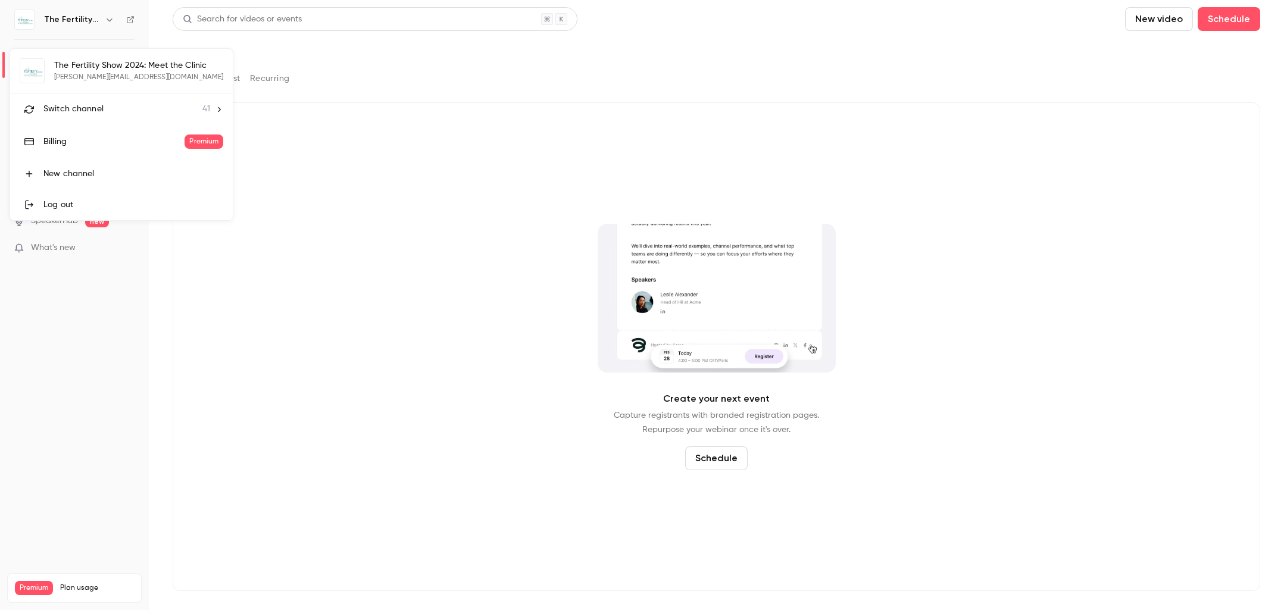
click at [121, 117] on li "Switch channel 41" at bounding box center [121, 109] width 223 height 32
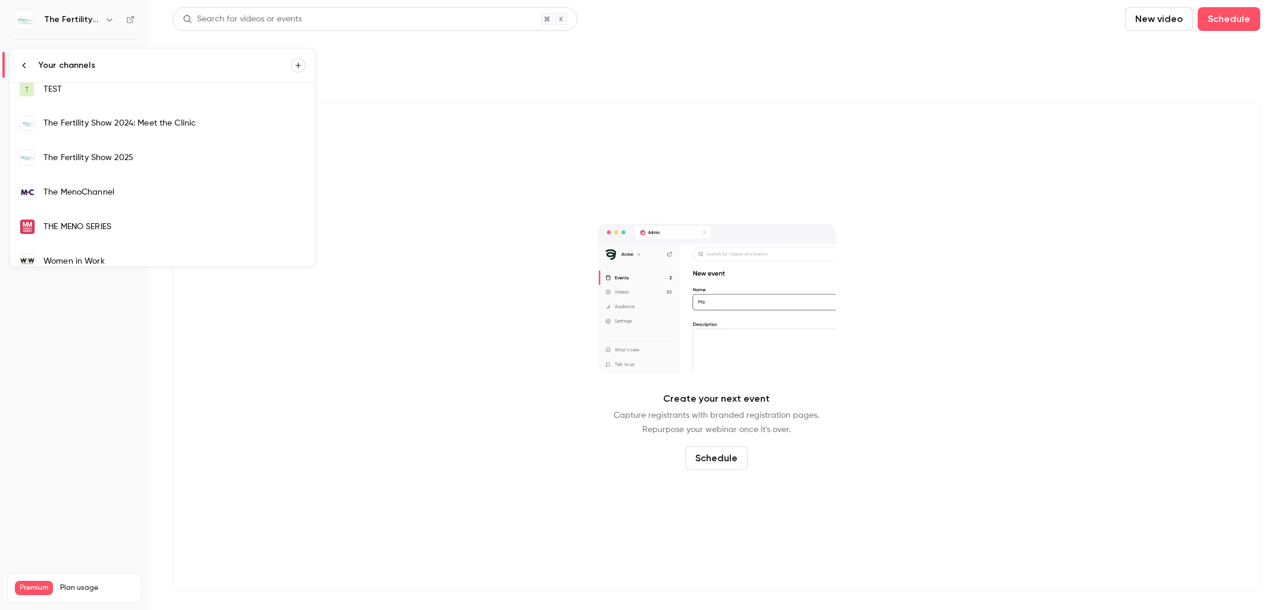
scroll to position [1061, 0]
click at [117, 167] on link "The Fertility Show 2025" at bounding box center [162, 161] width 305 height 35
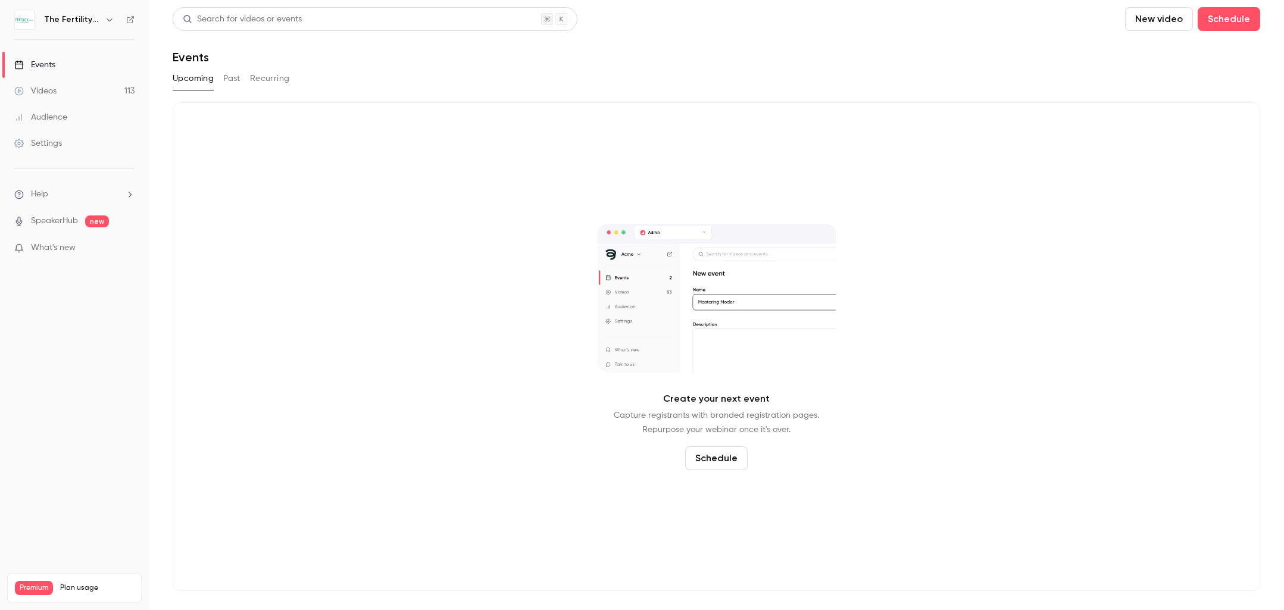
click at [43, 90] on div "Videos" at bounding box center [35, 91] width 42 height 12
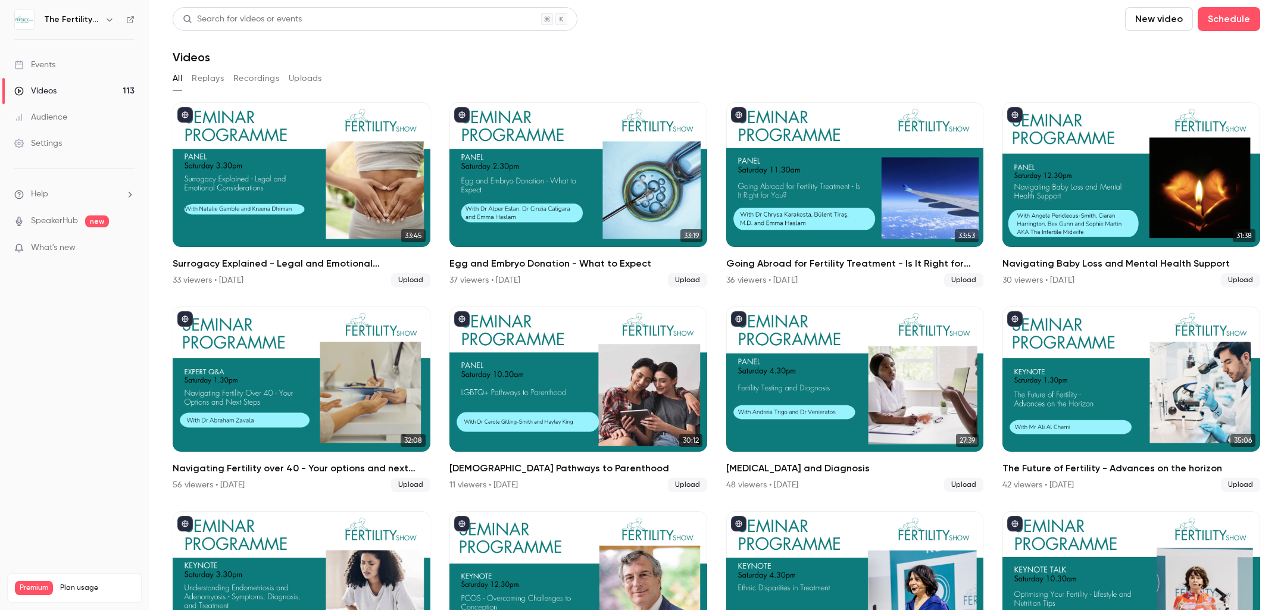
click at [104, 19] on button "button" at bounding box center [109, 19] width 14 height 14
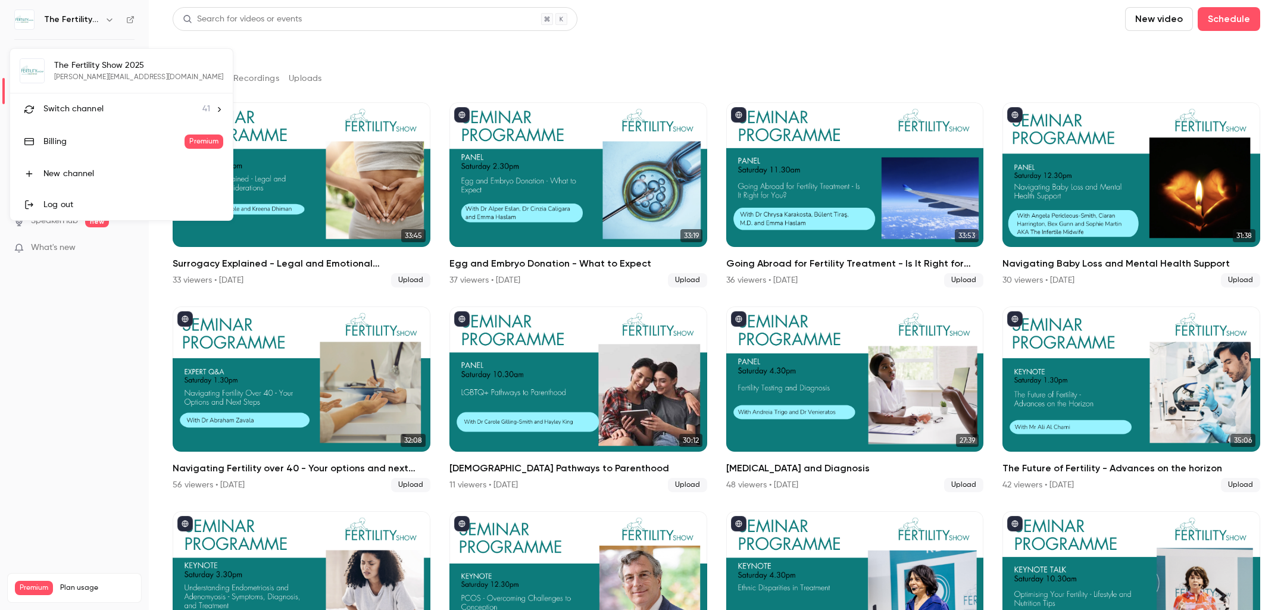
click at [87, 112] on span "Switch channel" at bounding box center [73, 109] width 60 height 12
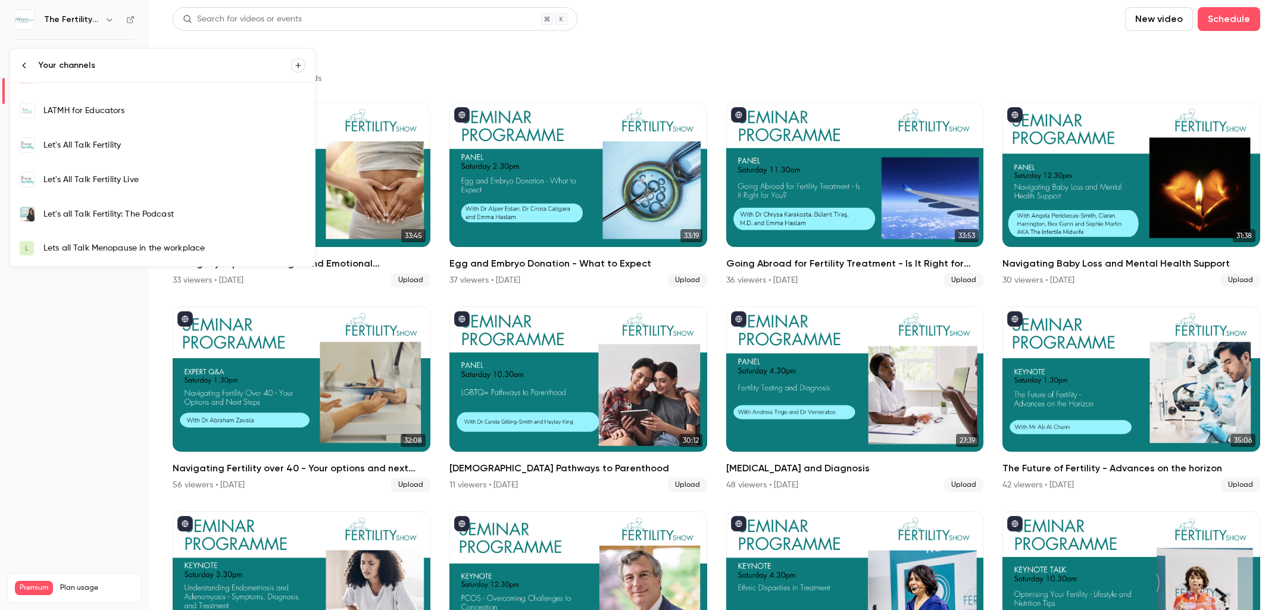
scroll to position [317, 0]
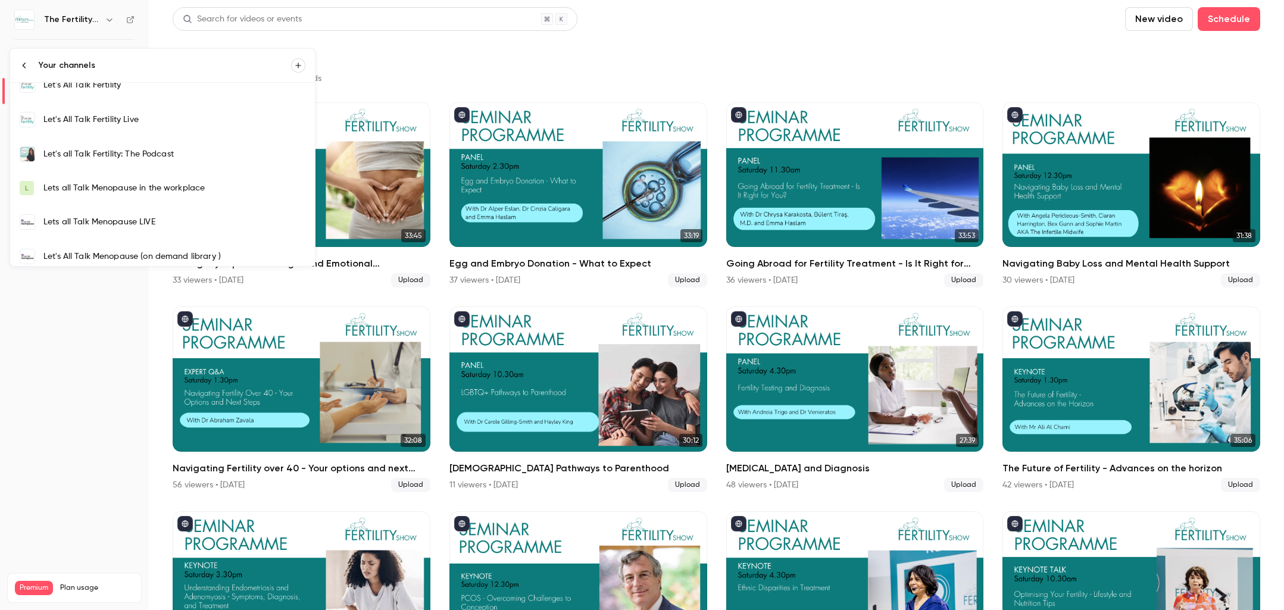
click at [88, 120] on div "Let's All Talk Fertility Live" at bounding box center [174, 120] width 262 height 12
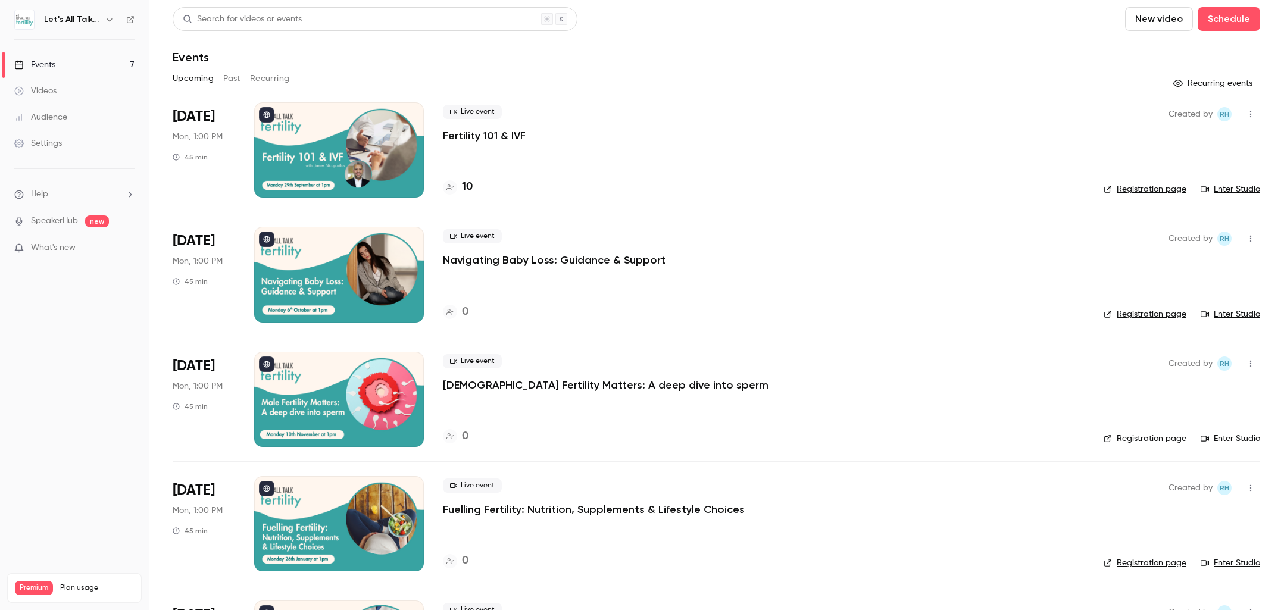
click at [50, 64] on div "Events" at bounding box center [34, 65] width 41 height 12
click at [363, 142] on div at bounding box center [339, 149] width 170 height 95
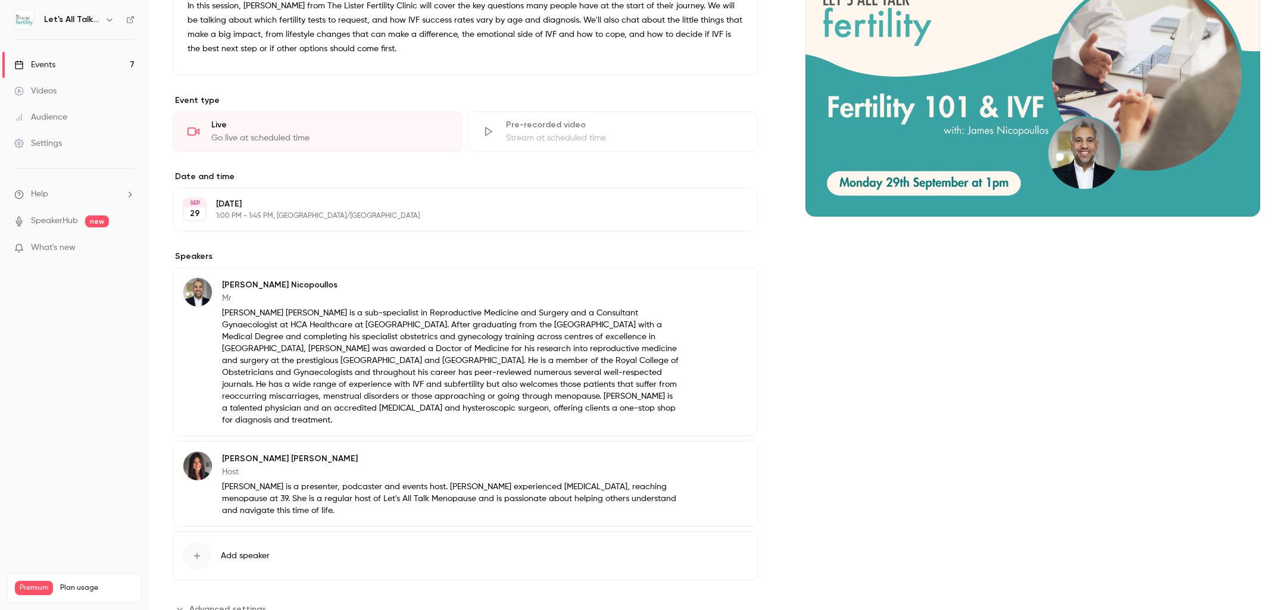
scroll to position [193, 0]
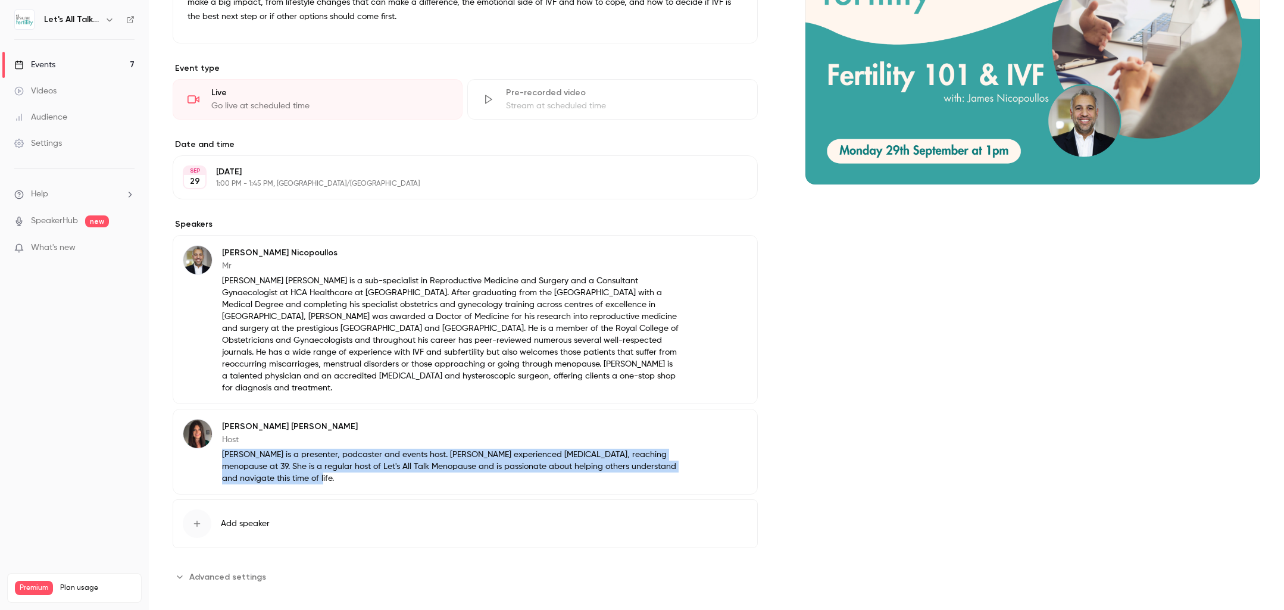
drag, startPoint x: 293, startPoint y: 468, endPoint x: 223, endPoint y: 442, distance: 74.9
click at [223, 449] on p "[PERSON_NAME] is a presenter, podcaster and events host. [PERSON_NAME] experien…" at bounding box center [451, 467] width 458 height 36
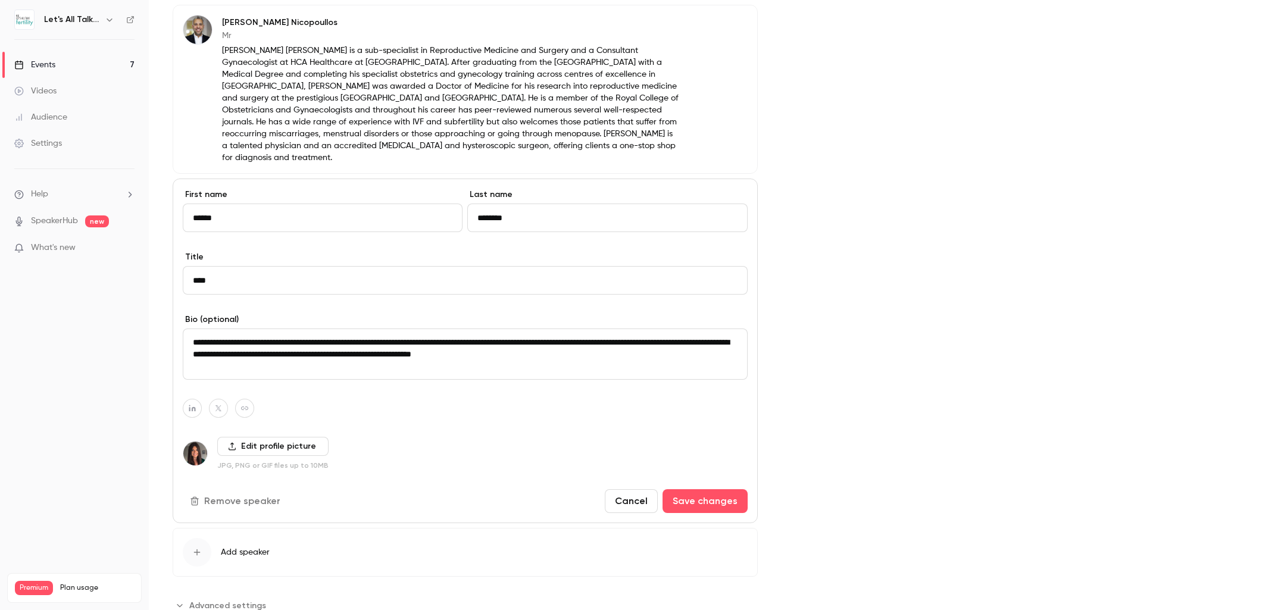
scroll to position [452, 0]
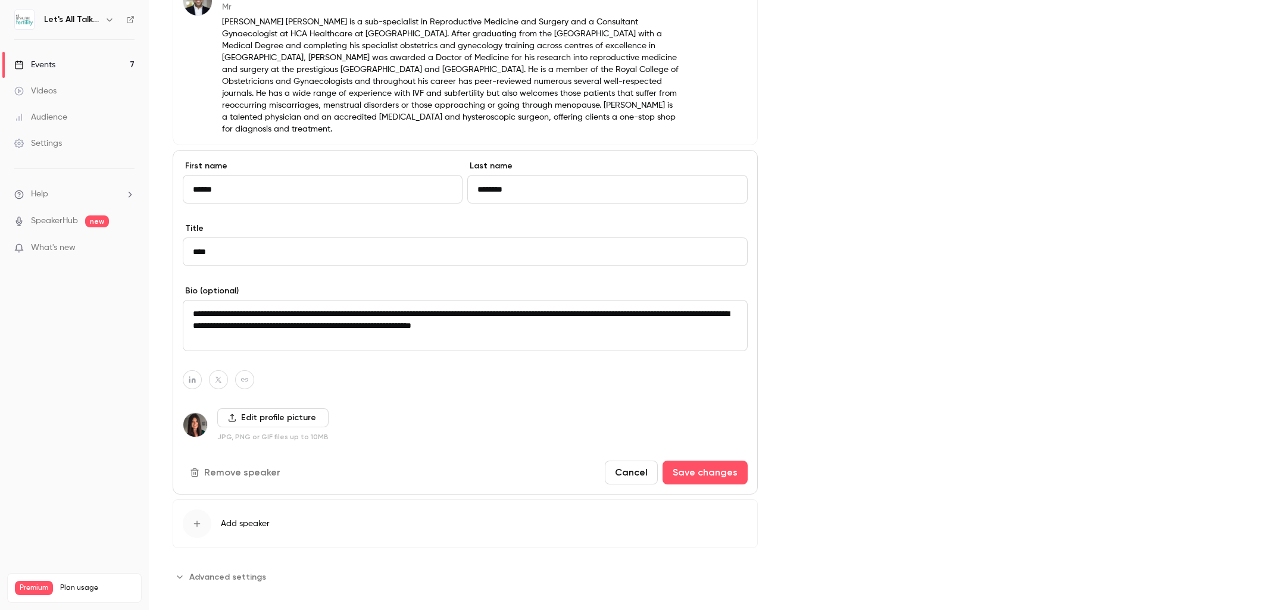
drag, startPoint x: 632, startPoint y: 320, endPoint x: 187, endPoint y: 303, distance: 445.4
click at [187, 303] on textarea "**********" at bounding box center [465, 325] width 565 height 51
click at [638, 465] on button "Cancel" at bounding box center [631, 473] width 53 height 24
